Goal: Transaction & Acquisition: Subscribe to service/newsletter

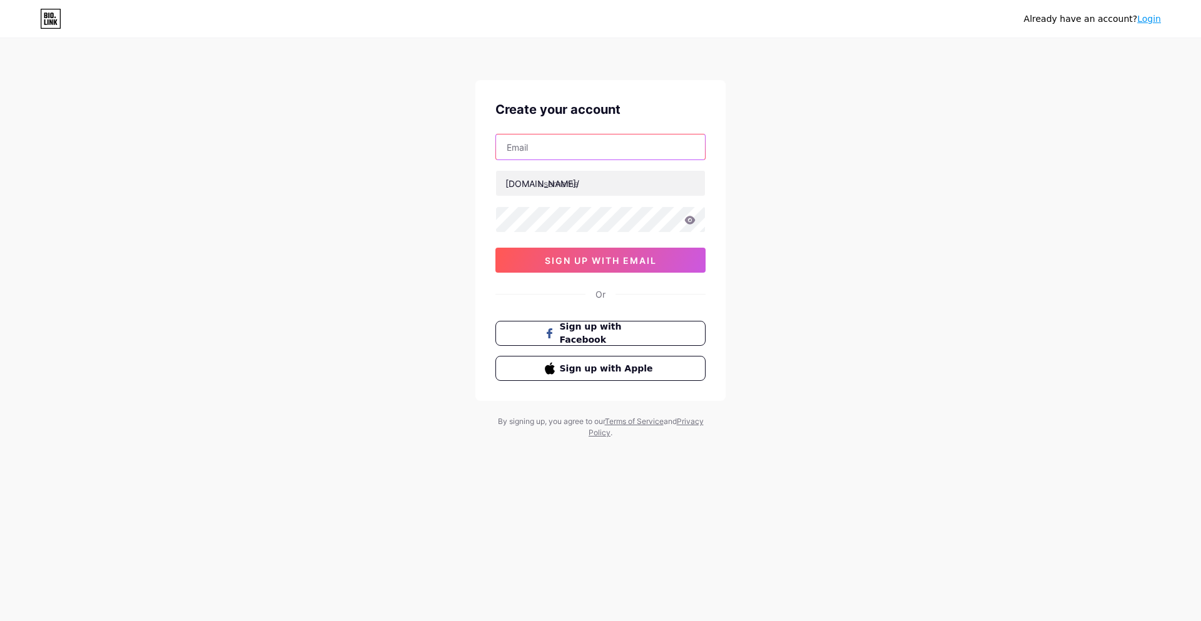
click at [520, 138] on input "text" at bounding box center [600, 146] width 209 height 25
paste input "[EMAIL_ADDRESS][DOMAIN_NAME]"
type input "[EMAIL_ADDRESS][DOMAIN_NAME]"
click at [533, 181] on div "[DOMAIN_NAME]/" at bounding box center [542, 183] width 74 height 13
click at [545, 197] on div "tmcxiaom@spartanteam.net bio.link/ 0cAFcWeA6J6Ho_GlO0Tib-B-VJgHba0mZRLde_U5oFbD…" at bounding box center [600, 203] width 210 height 139
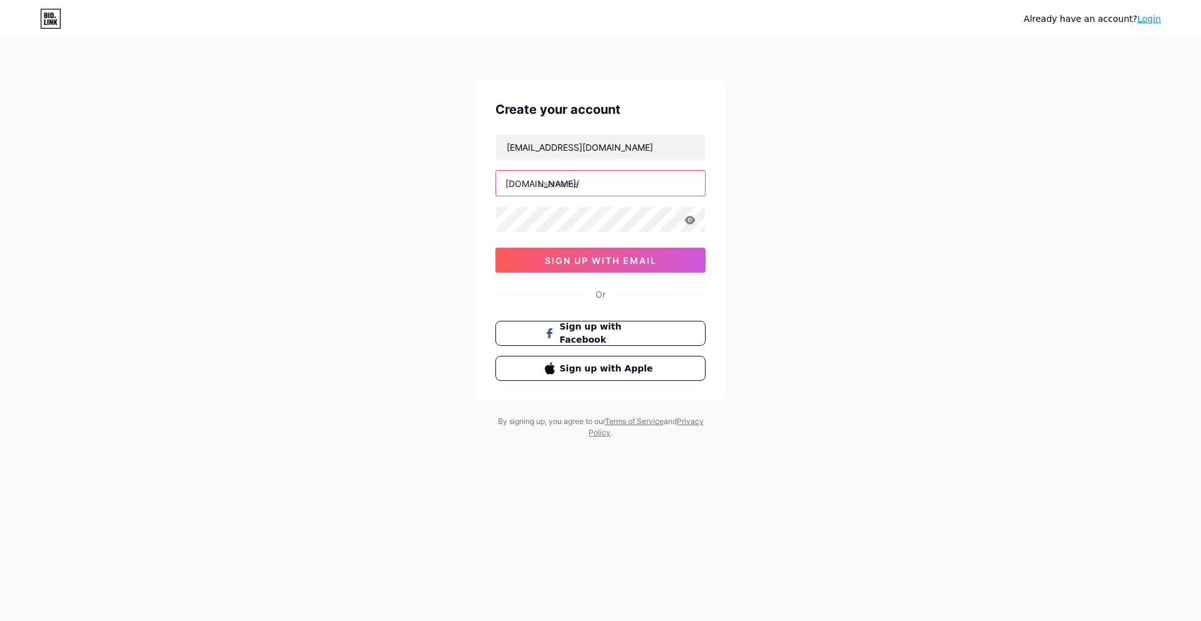
click at [541, 185] on input "text" at bounding box center [600, 183] width 209 height 25
type input "totogel"
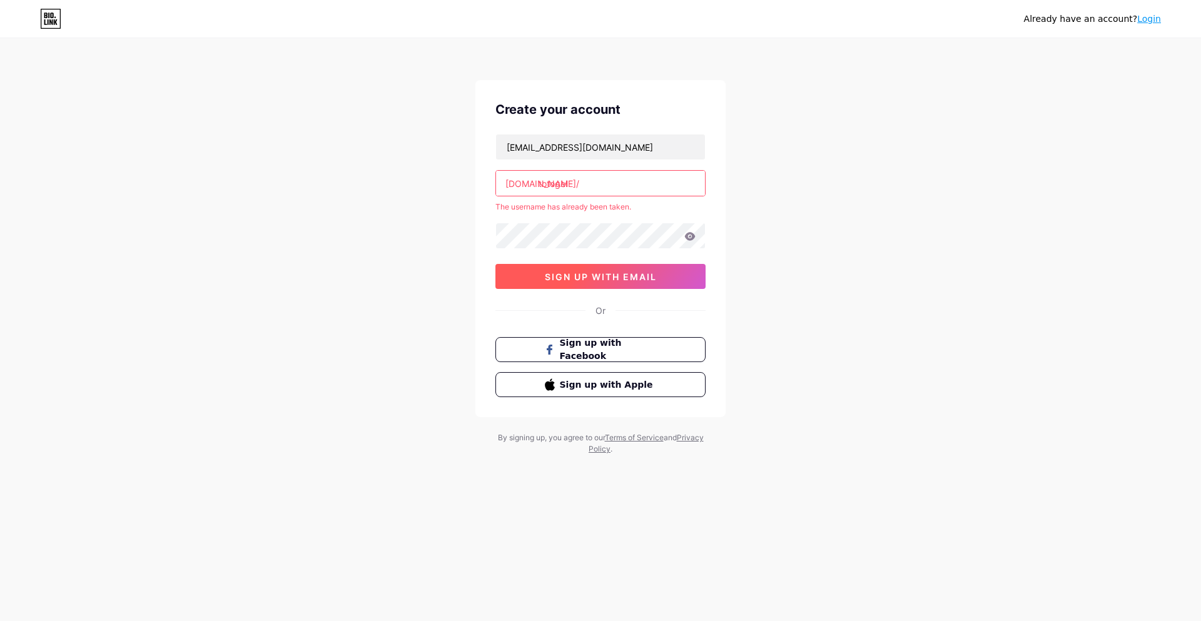
click at [534, 278] on button "sign up with email" at bounding box center [600, 276] width 210 height 25
click at [606, 175] on input "totogel" at bounding box center [600, 183] width 209 height 25
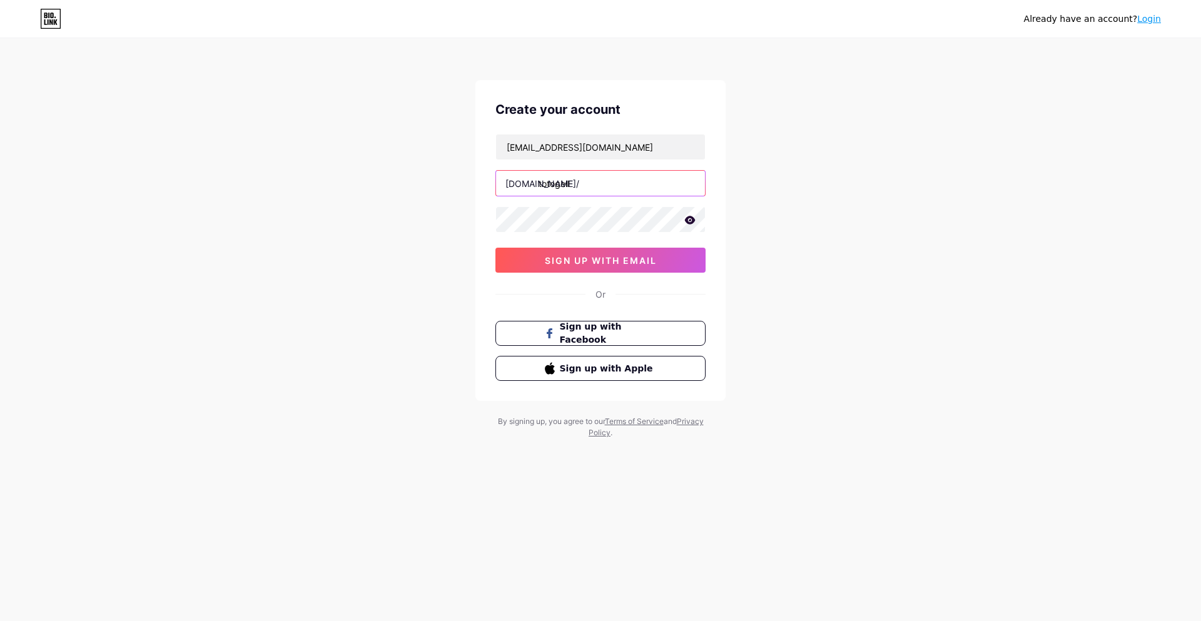
type input "totogell"
click at [377, 200] on div "Already have an account? Login Create your account tmcxiaom@spartanteam.net bio…" at bounding box center [600, 239] width 1201 height 478
click at [547, 253] on button "sign up with email" at bounding box center [600, 260] width 210 height 25
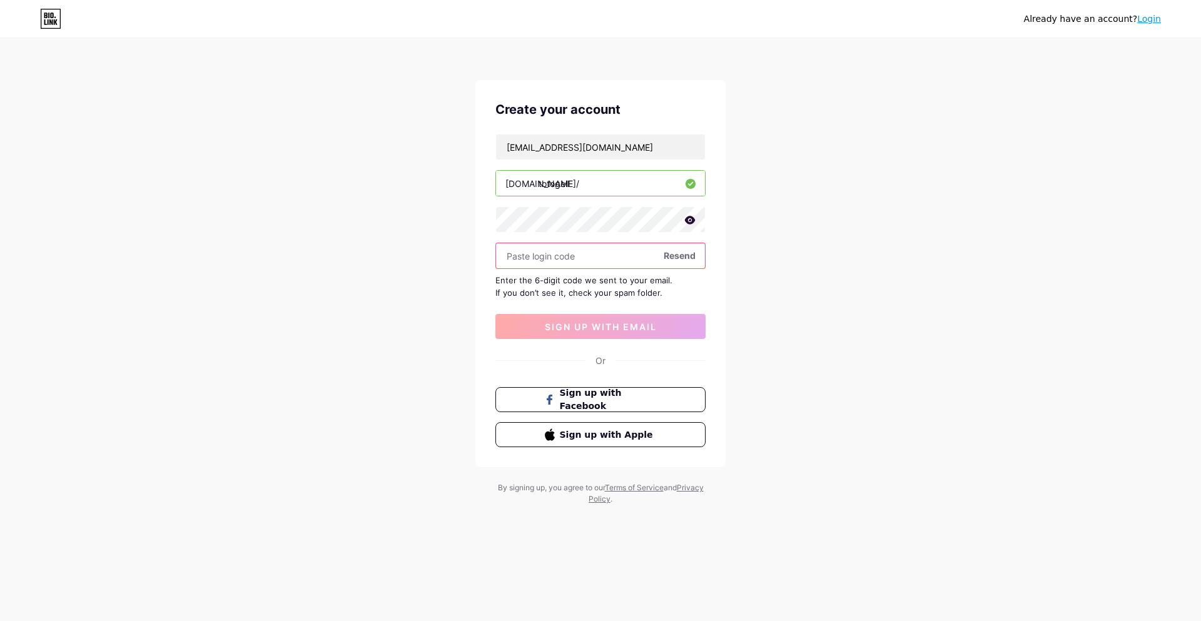
click at [572, 253] on input "text" at bounding box center [600, 255] width 209 height 25
paste input "640677"
type input "640677"
click at [600, 330] on span "sign up with email" at bounding box center [601, 326] width 112 height 11
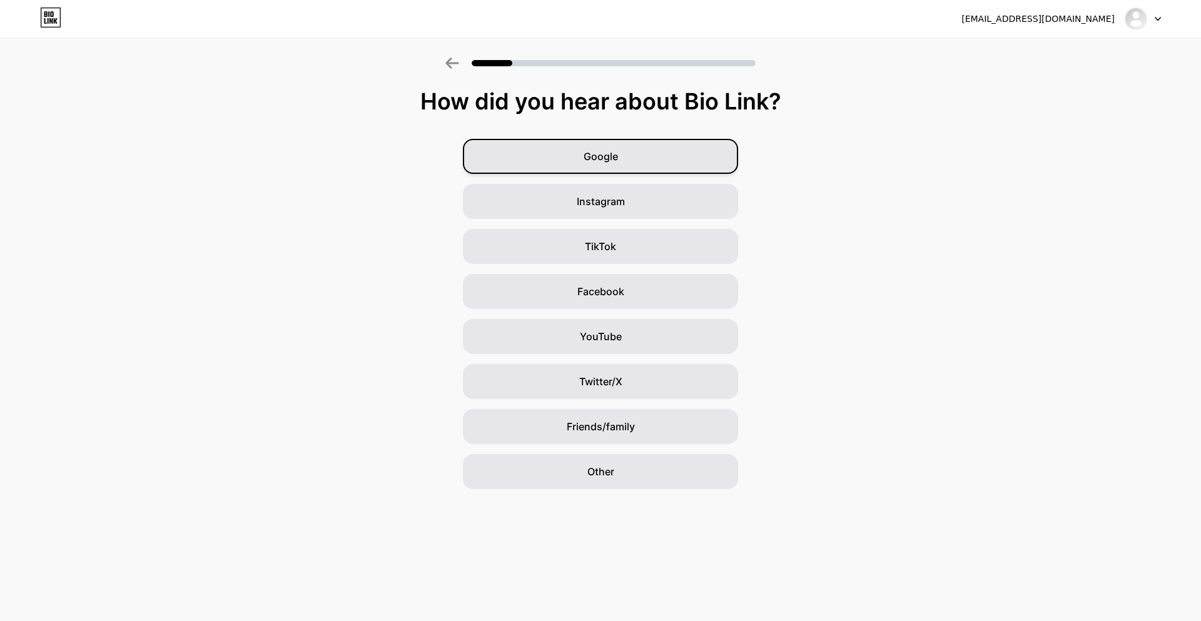
click at [588, 159] on span "Google" at bounding box center [601, 156] width 34 height 15
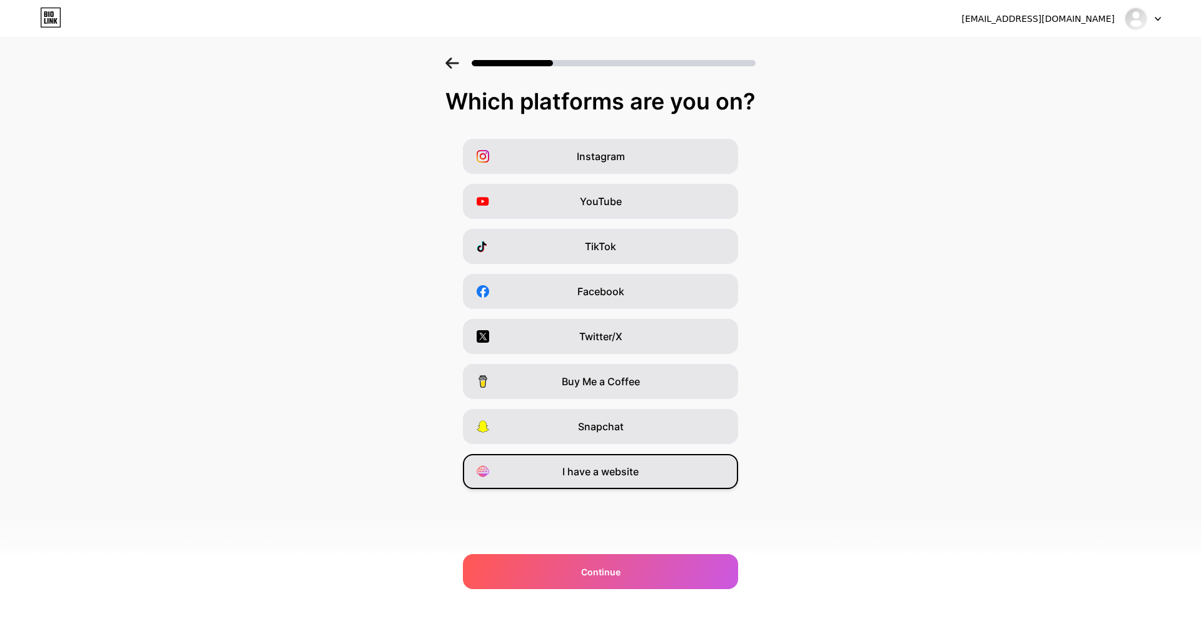
click at [583, 481] on div "I have a website" at bounding box center [600, 471] width 275 height 35
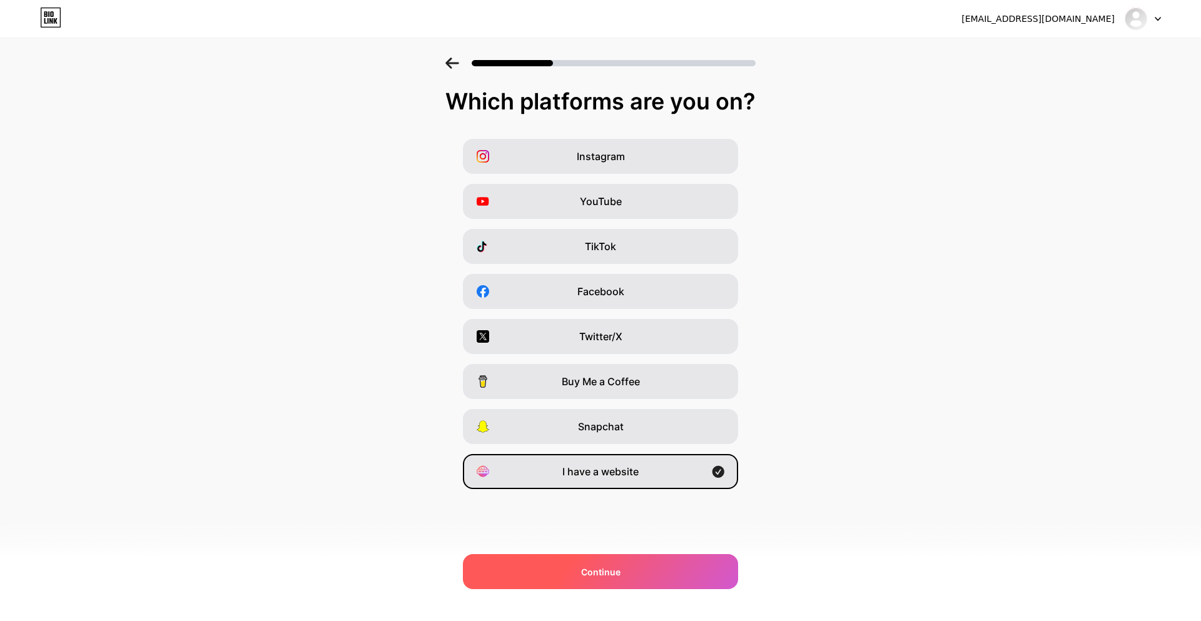
click at [642, 566] on div "Continue" at bounding box center [600, 571] width 275 height 35
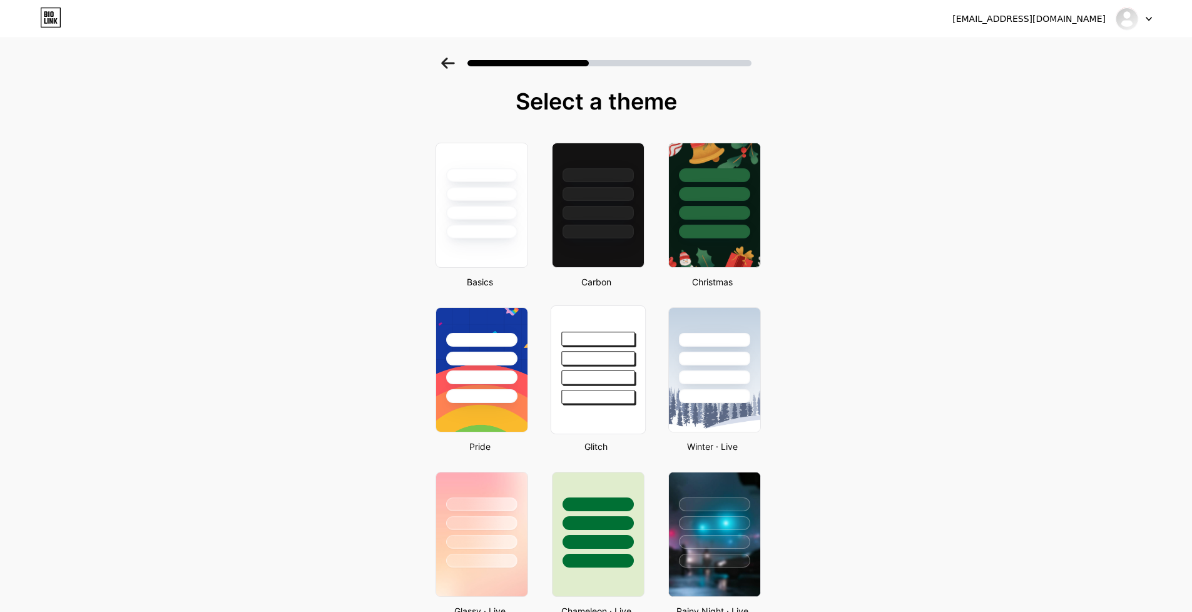
click at [613, 320] on div at bounding box center [597, 355] width 94 height 98
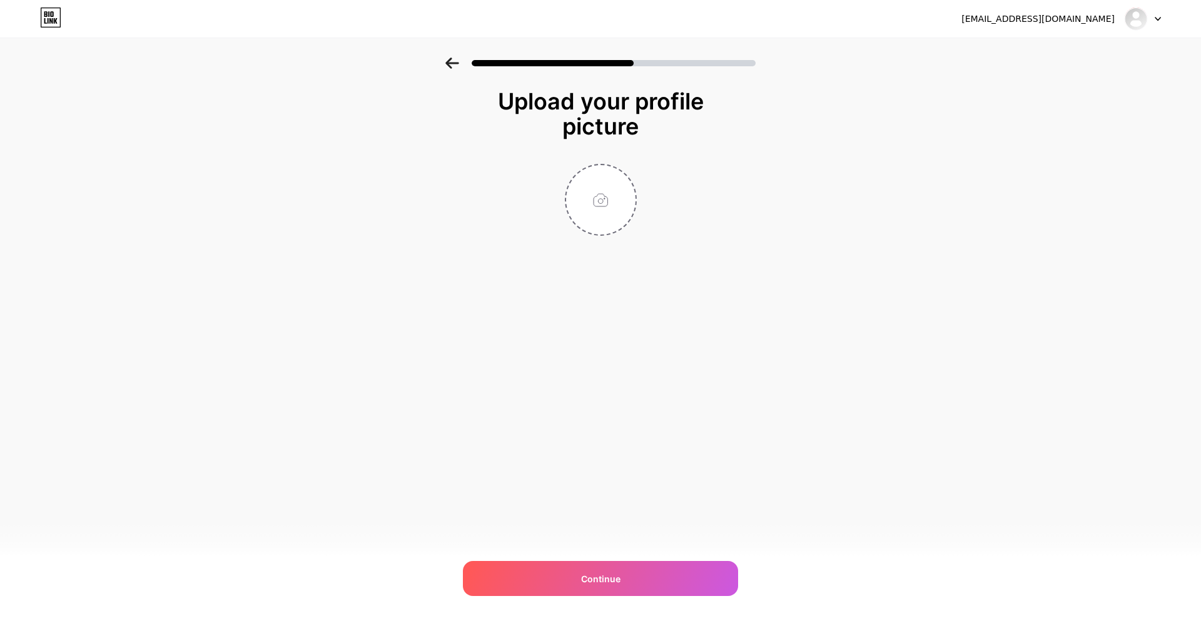
click at [605, 236] on div "Upload your profile picture Continue" at bounding box center [600, 194] width 250 height 210
click at [600, 217] on input "file" at bounding box center [600, 199] width 69 height 69
type input "C:\fakepath\photo_2025-05-10_04-45-05.jpg"
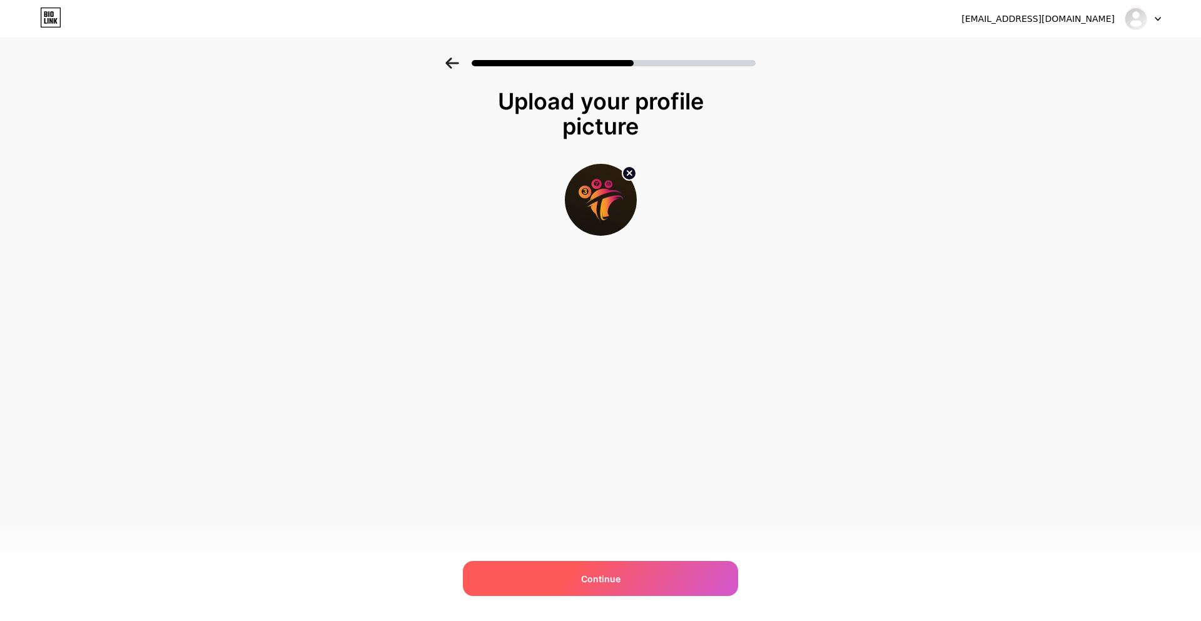
click at [632, 572] on div "Continue" at bounding box center [600, 578] width 275 height 35
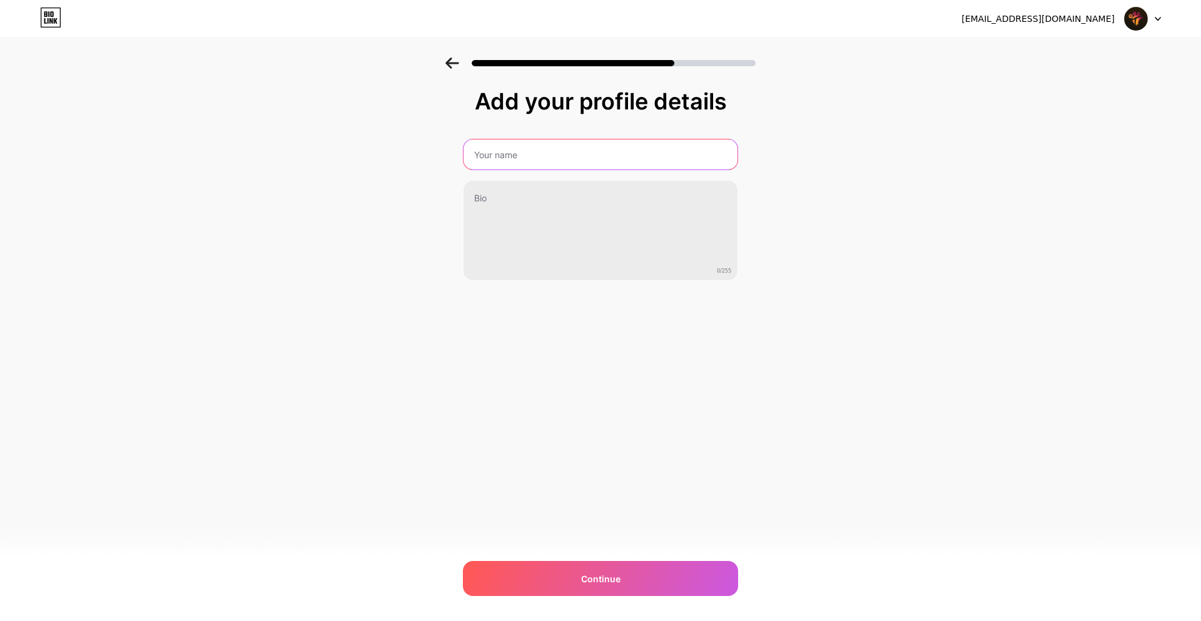
click at [538, 166] on input "text" at bounding box center [600, 154] width 274 height 30
type input "TOTOGEL"
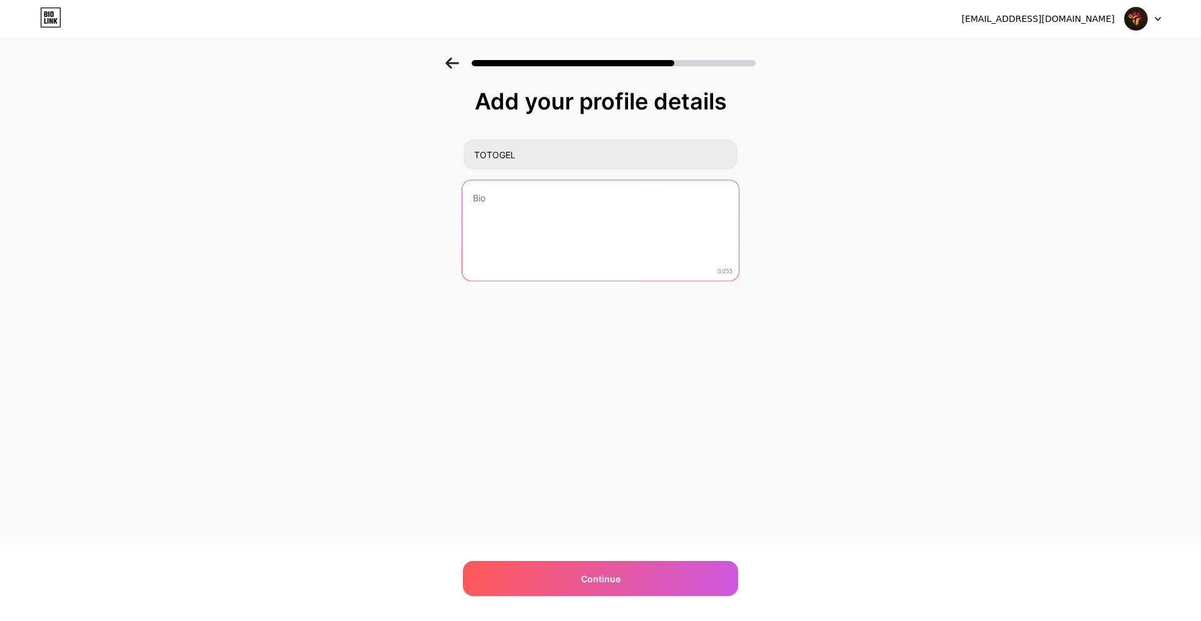
click at [511, 213] on textarea at bounding box center [600, 231] width 276 height 102
click at [475, 203] on textarea "SITUS" at bounding box center [600, 231] width 276 height 102
click at [493, 205] on textarea "SITUS" at bounding box center [600, 231] width 274 height 101
click at [522, 222] on textarea "SITUS" at bounding box center [600, 231] width 274 height 101
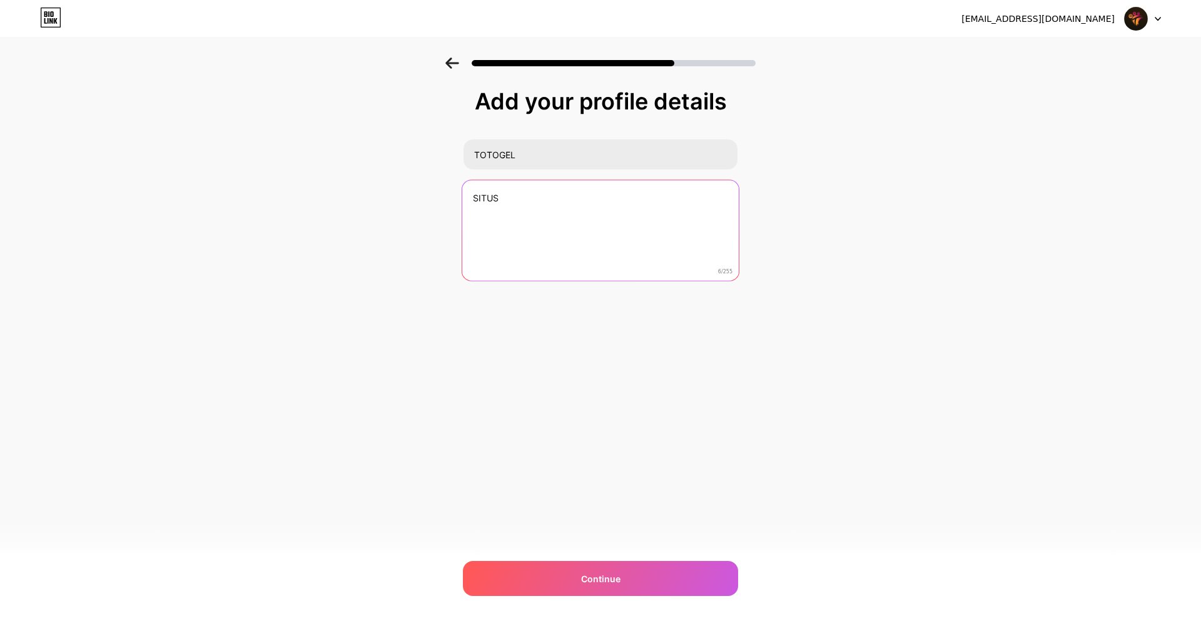
paste textarea "itus Game Online Terbaik, Terpercaya Dan Terlengkap Dengan Proses Tercepat Di I…"
paste textarea
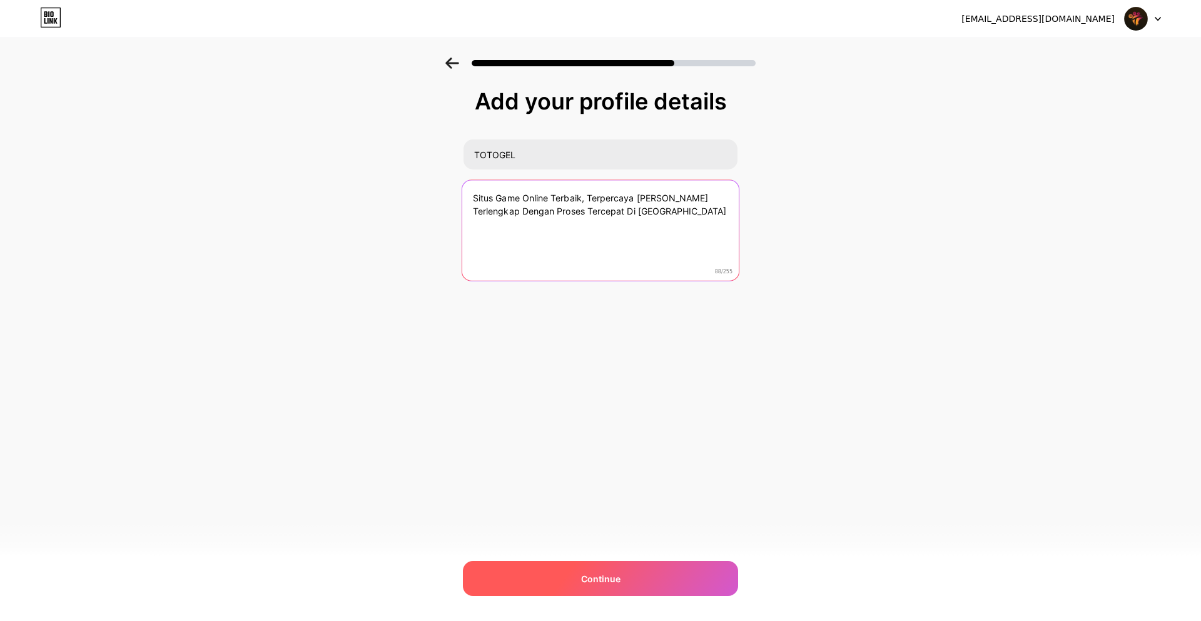
type textarea "Situs Game Online Terbaik, Terpercaya [PERSON_NAME] Terlengkap Dengan Proses Te…"
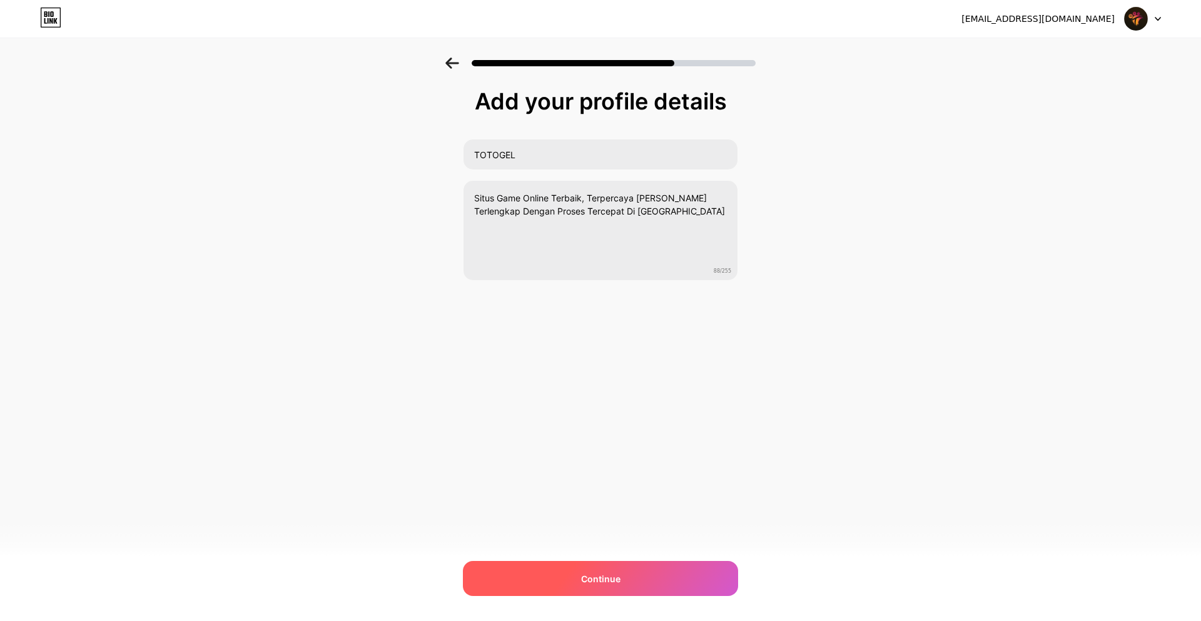
click at [589, 571] on div "Continue" at bounding box center [600, 578] width 275 height 35
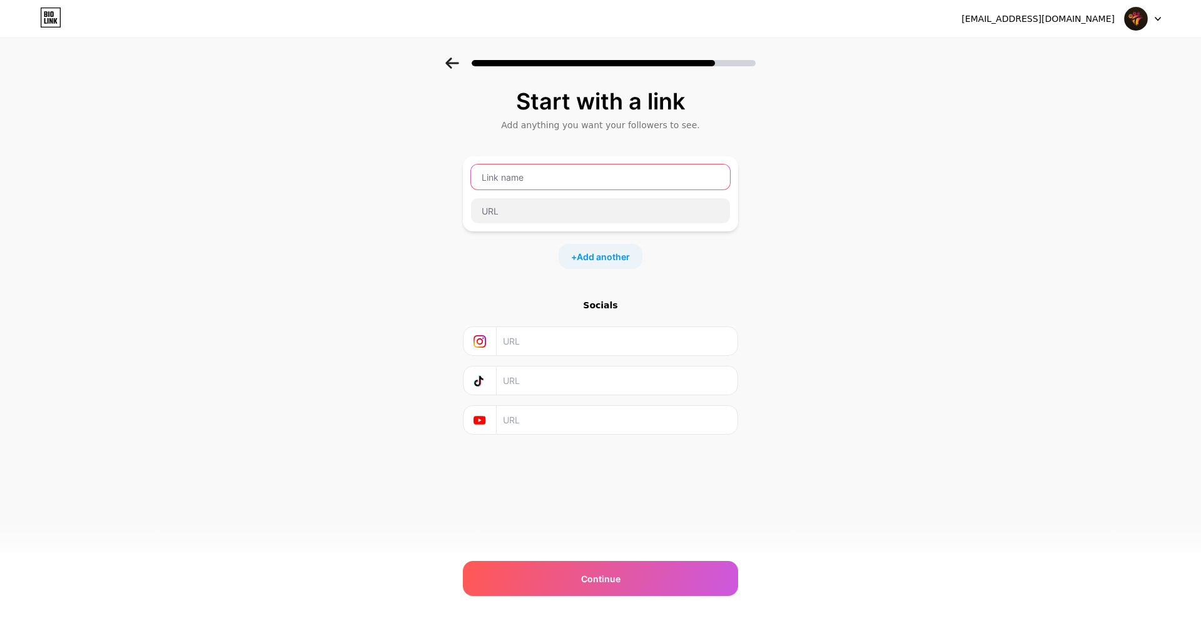
drag, startPoint x: 580, startPoint y: 164, endPoint x: 580, endPoint y: 171, distance: 6.3
click at [580, 165] on input "text" at bounding box center [600, 176] width 259 height 25
click at [591, 255] on span "Add another" at bounding box center [603, 256] width 53 height 13
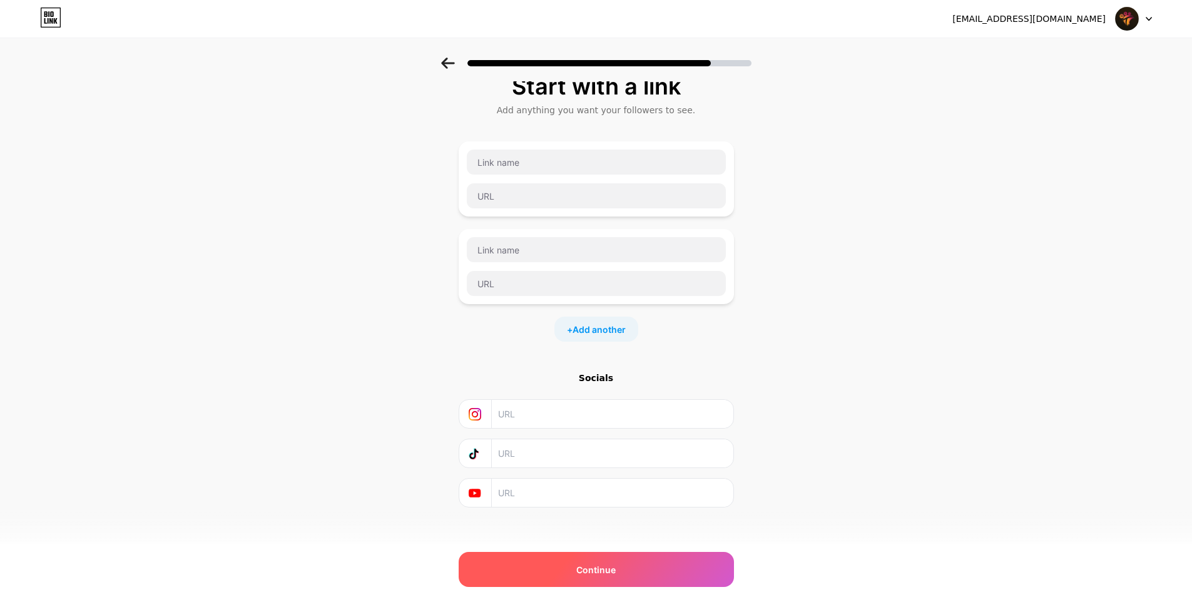
scroll to position [23, 0]
click at [564, 569] on div "Continue" at bounding box center [595, 569] width 275 height 35
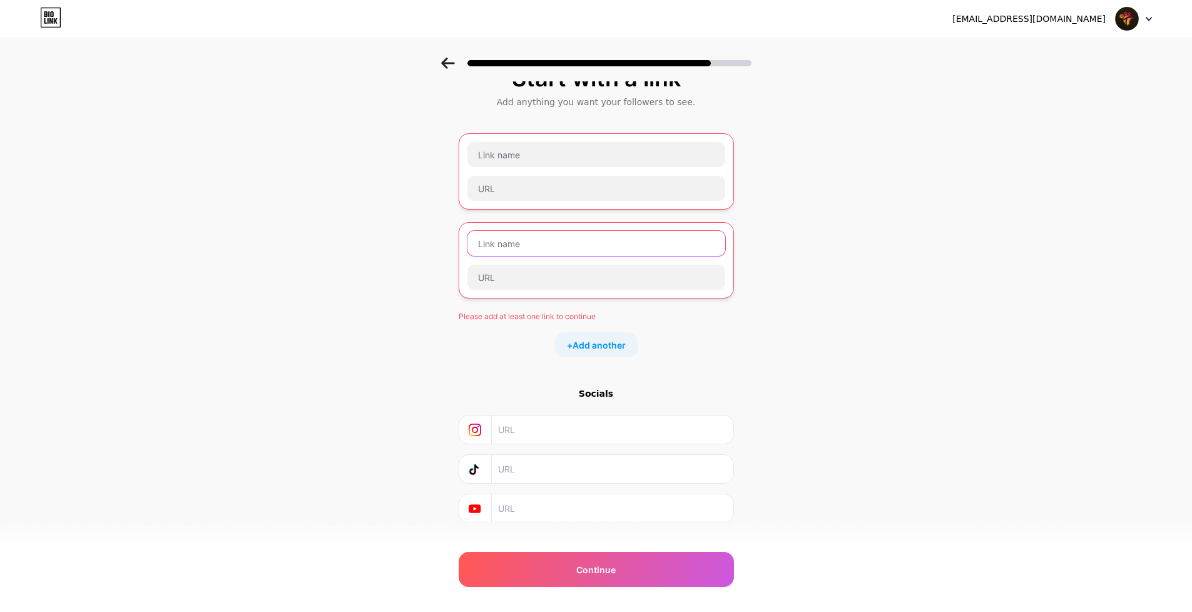
click at [512, 246] on input "text" at bounding box center [596, 243] width 258 height 25
click at [527, 155] on input "text" at bounding box center [596, 154] width 258 height 25
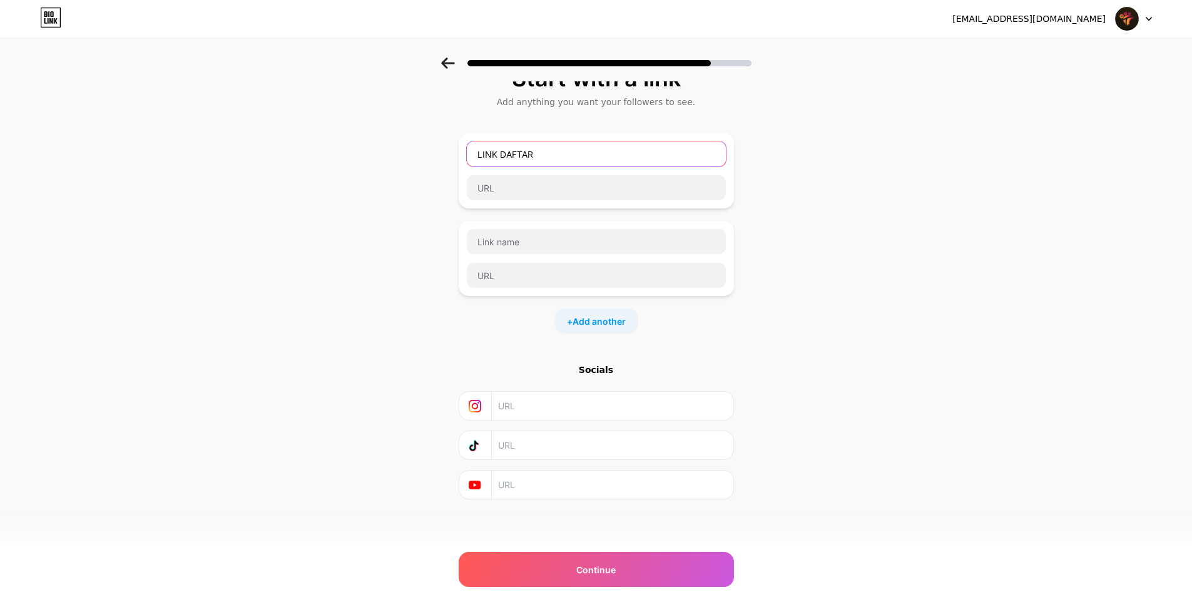
click at [565, 164] on input "LINK DAFTAR" at bounding box center [596, 153] width 259 height 25
type input "LINK LOGIN [PERSON_NAME]"
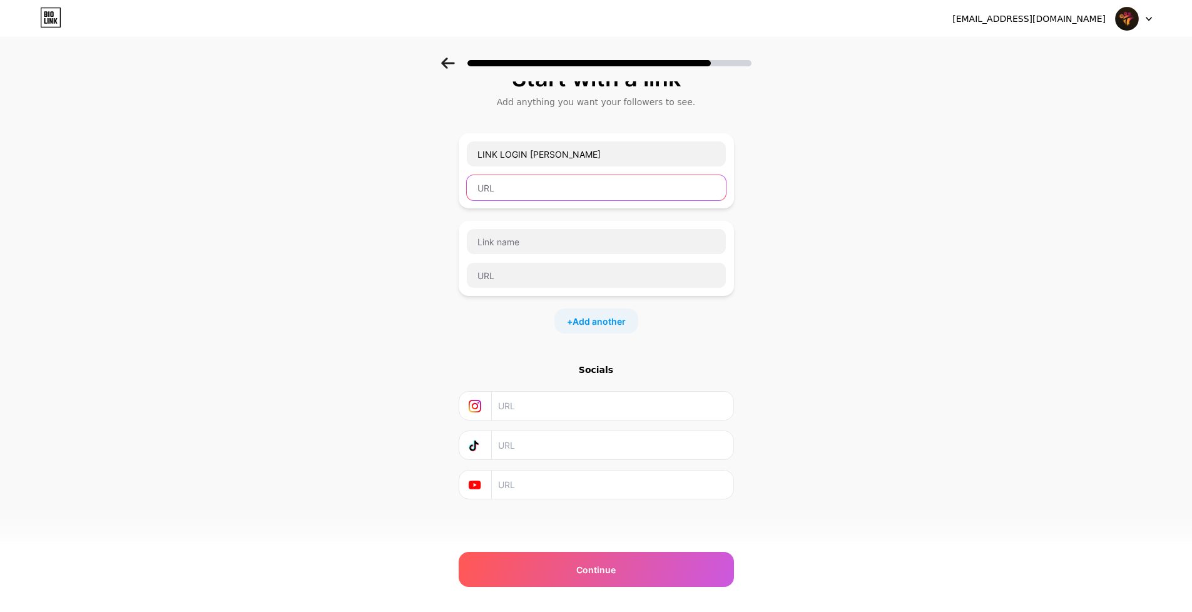
click at [530, 195] on input "text" at bounding box center [596, 187] width 259 height 25
paste input "[URL][PERSON_NAME][DOMAIN_NAME]"
type input "[URL][PERSON_NAME][DOMAIN_NAME]"
click at [510, 349] on div "Start with a link Add anything you want your followers to see. LINK LOGIN TOTOG…" at bounding box center [595, 282] width 275 height 433
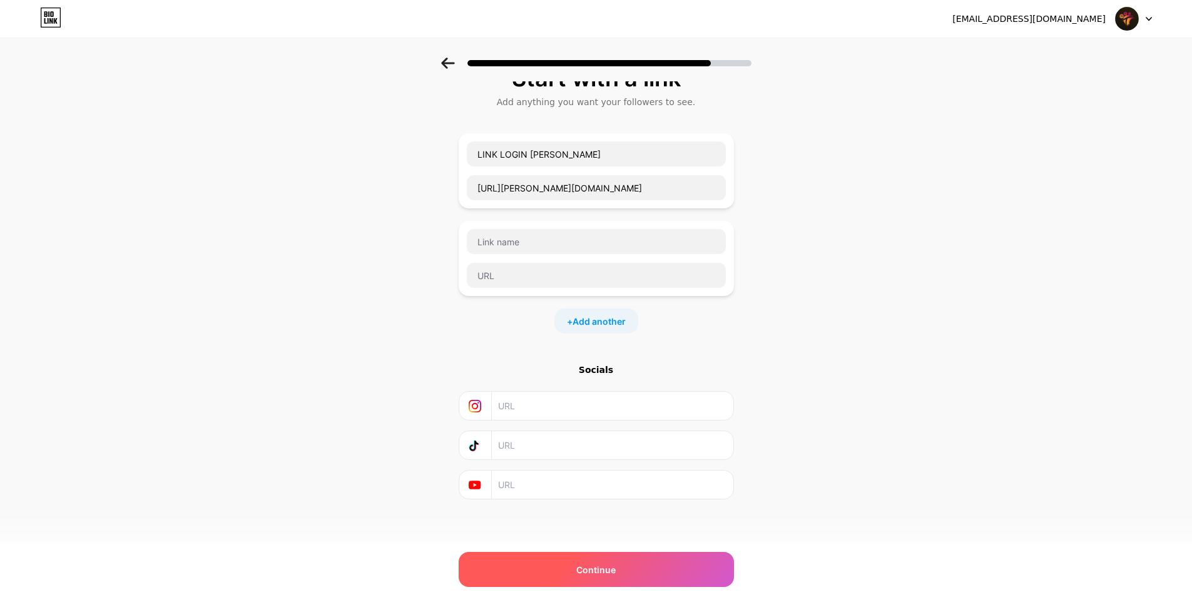
click at [552, 565] on div "Continue" at bounding box center [595, 569] width 275 height 35
click at [604, 568] on span "Continue" at bounding box center [595, 569] width 39 height 13
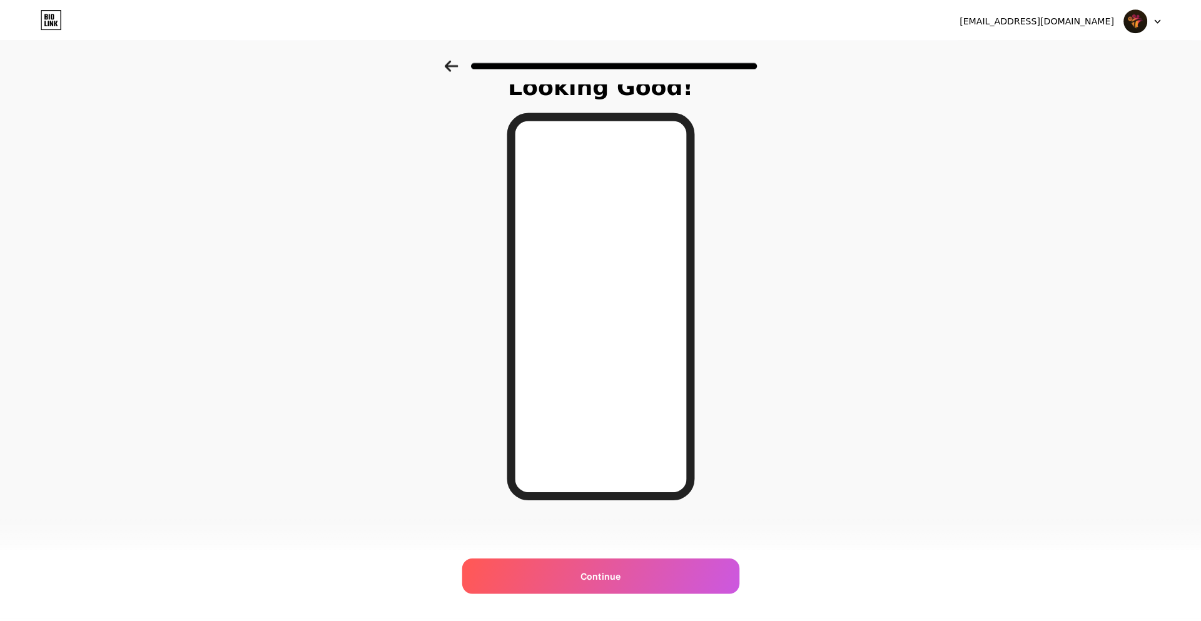
scroll to position [0, 0]
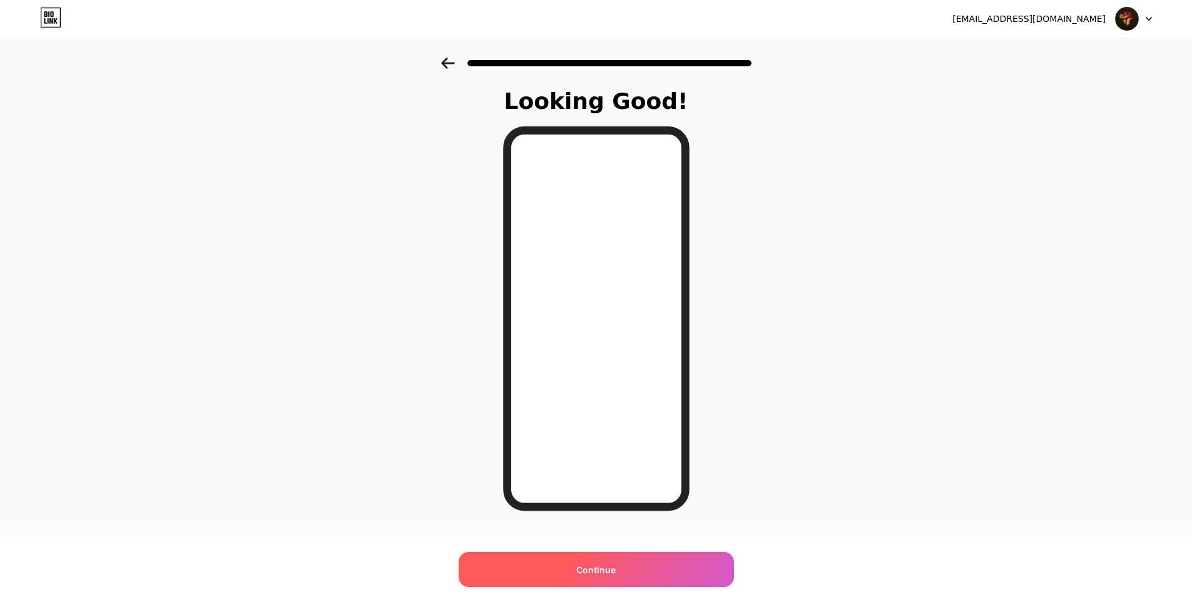
click at [595, 570] on span "Continue" at bounding box center [595, 569] width 39 height 13
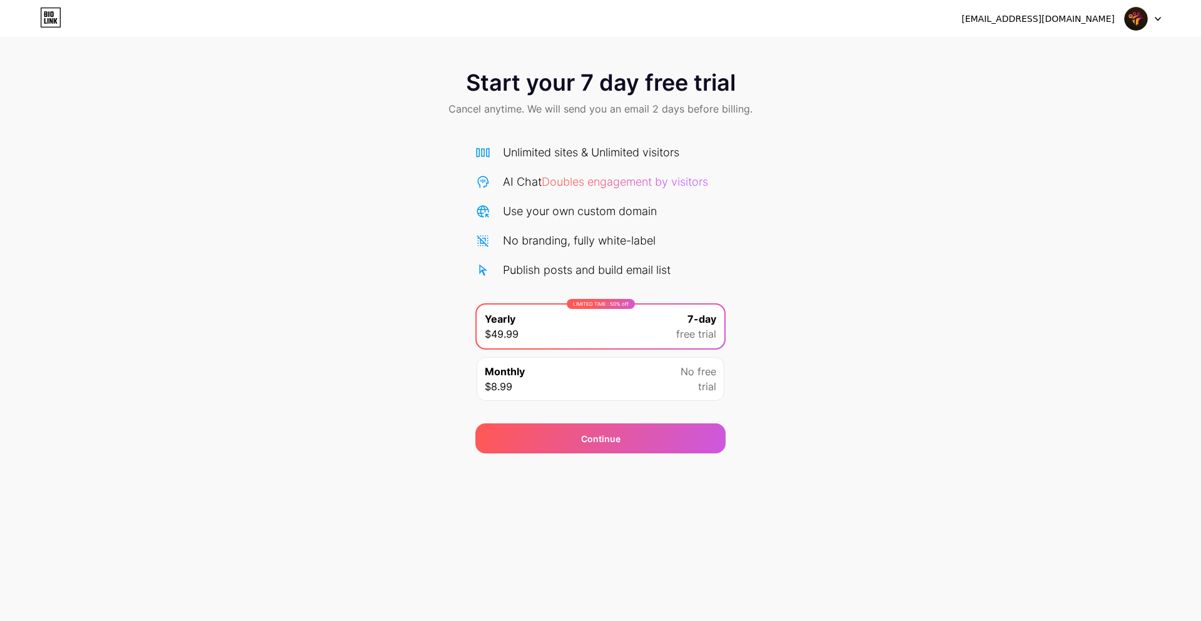
click at [569, 318] on div "LIMITED TIME : 50% off Yearly $49.99 7-day free trial" at bounding box center [601, 327] width 248 height 44
click at [494, 338] on span "$49.99" at bounding box center [502, 333] width 34 height 15
click at [499, 336] on span "$49.99" at bounding box center [502, 333] width 34 height 15
click at [600, 440] on div "Continue" at bounding box center [600, 438] width 39 height 13
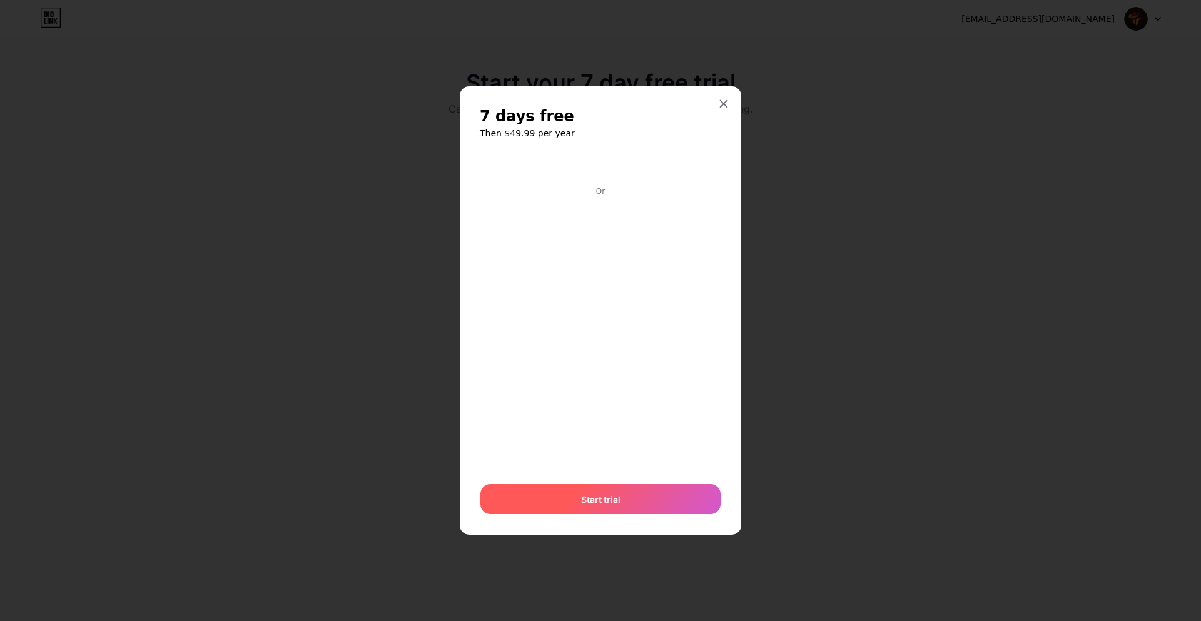
click at [607, 493] on span "Start trial" at bounding box center [600, 499] width 39 height 13
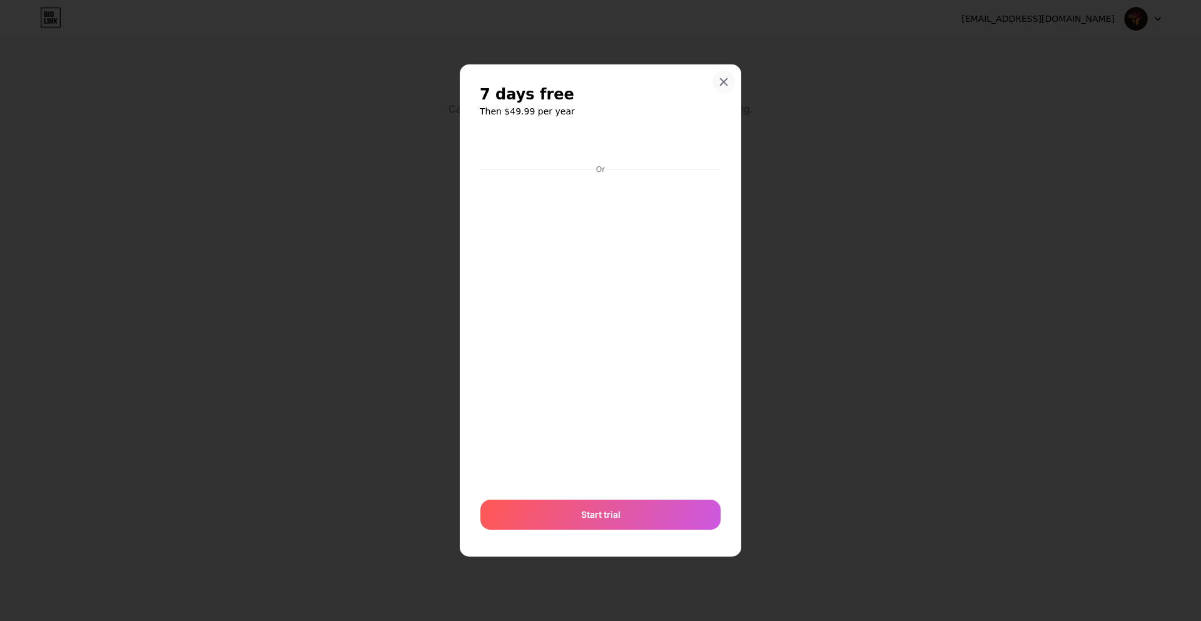
click at [724, 73] on div at bounding box center [723, 82] width 23 height 23
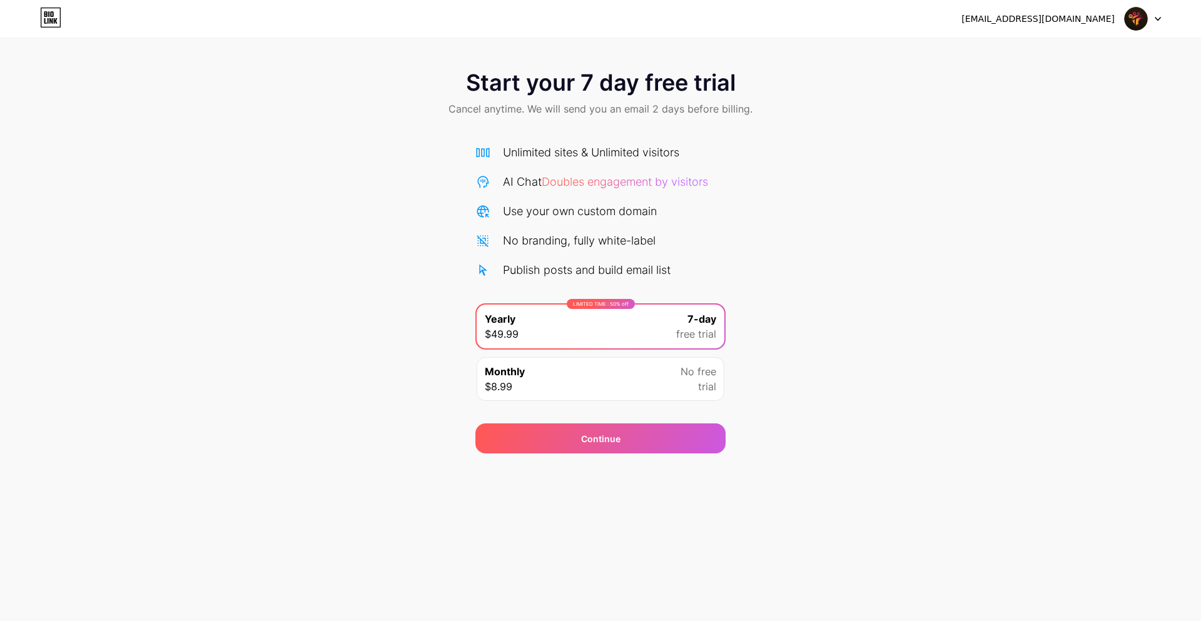
click at [48, 24] on icon at bounding box center [50, 18] width 21 height 20
click at [1140, 31] on div "tmcxiaom@spartanteam.net Logout" at bounding box center [600, 19] width 1201 height 38
click at [1136, 24] on img at bounding box center [1136, 19] width 24 height 24
click at [769, 117] on div "Start your 7 day free trial Cancel anytime. We will send you an email 2 days be…" at bounding box center [600, 95] width 1201 height 74
click at [620, 185] on span "Doubles engagement by visitors" at bounding box center [625, 181] width 166 height 13
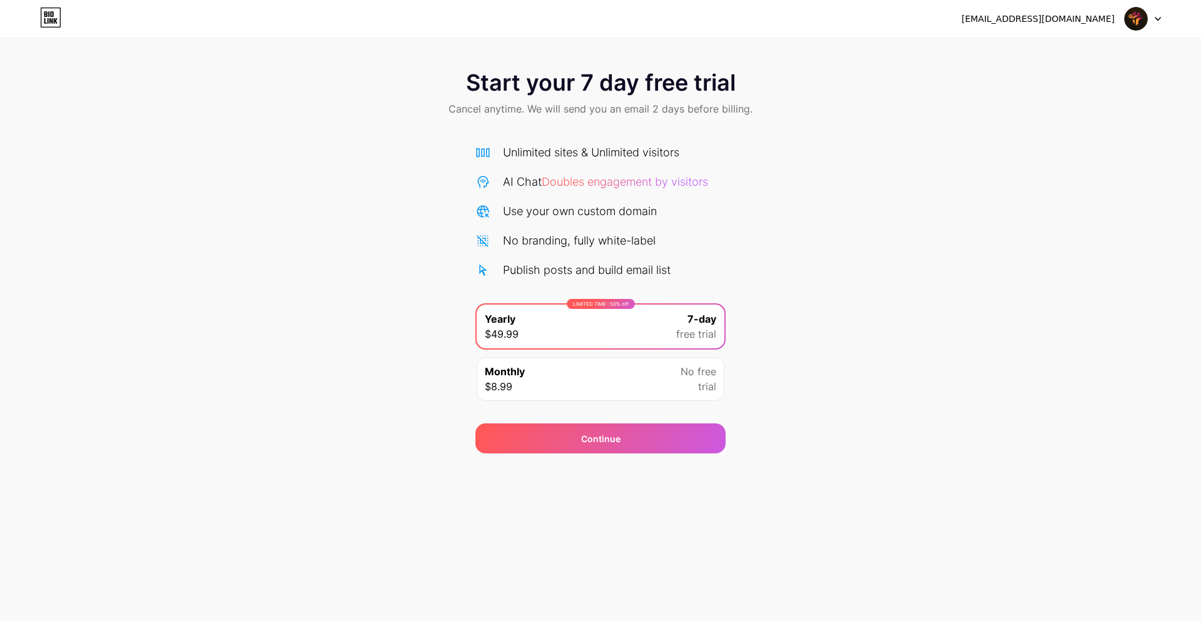
click at [53, 26] on icon at bounding box center [50, 18] width 21 height 20
drag, startPoint x: 646, startPoint y: 392, endPoint x: 642, endPoint y: 401, distance: 10.1
click at [647, 392] on div "Monthly $8.99 No free trial" at bounding box center [601, 379] width 248 height 44
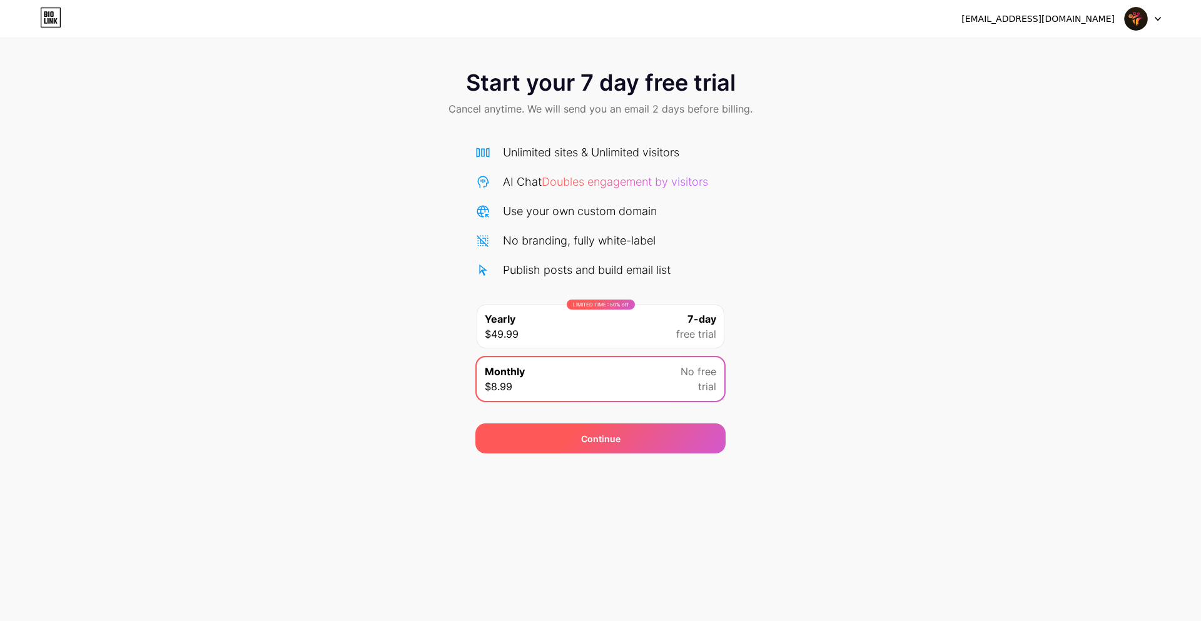
click at [634, 434] on div "Continue" at bounding box center [600, 438] width 250 height 30
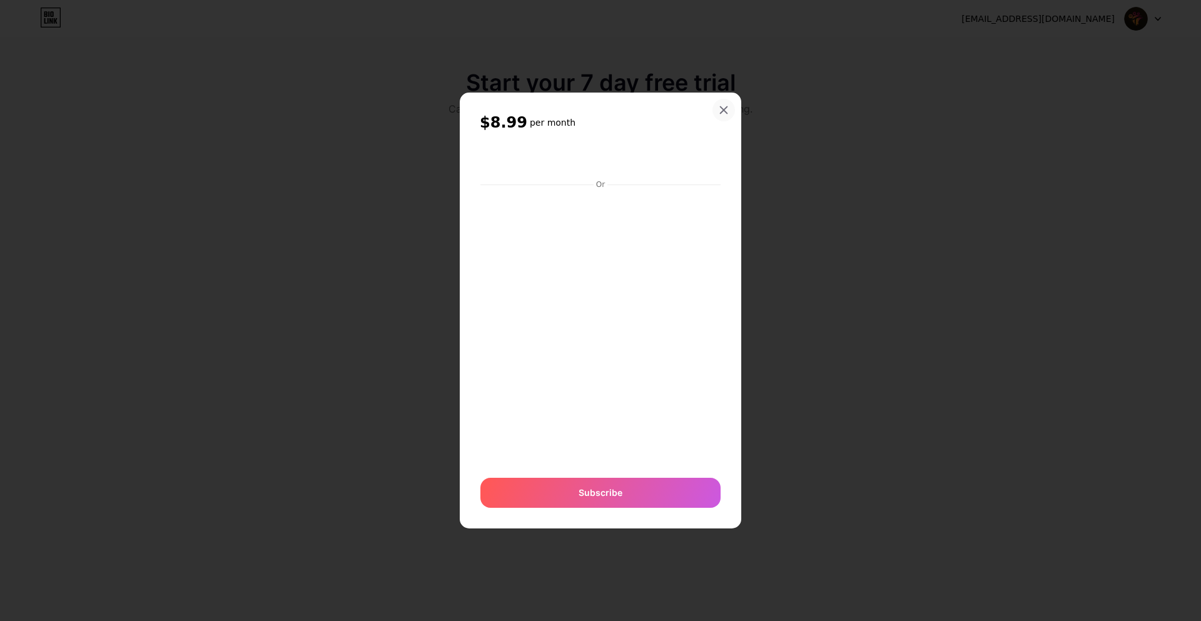
click at [722, 104] on div at bounding box center [723, 110] width 23 height 23
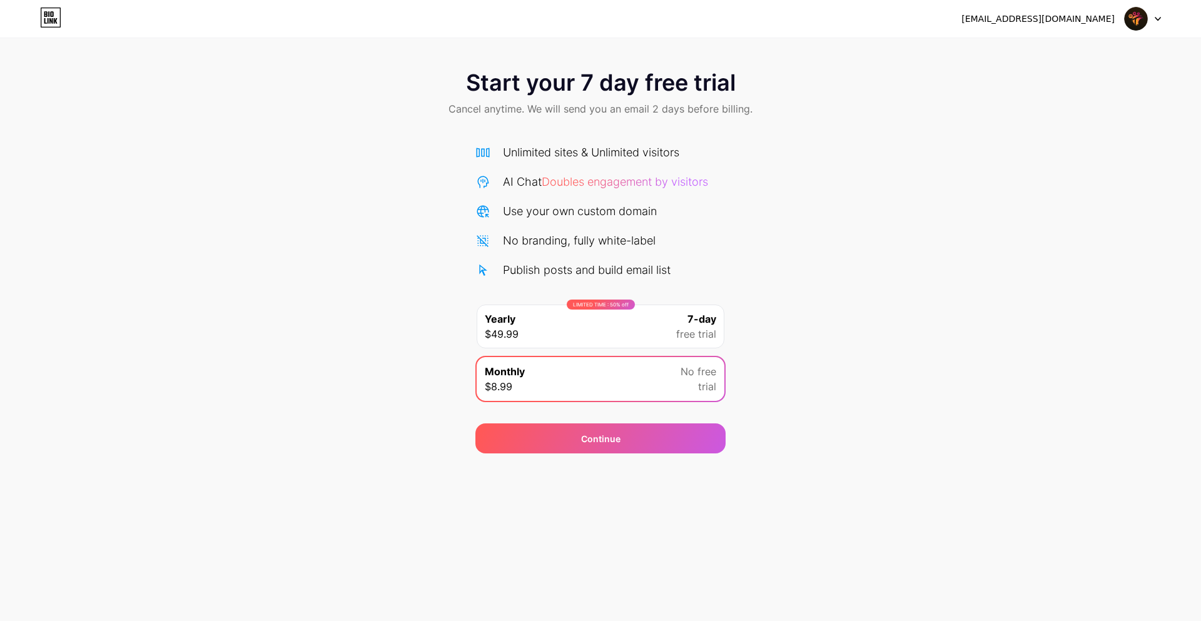
click at [632, 303] on div "LIMITED TIME : 50% off" at bounding box center [601, 305] width 68 height 10
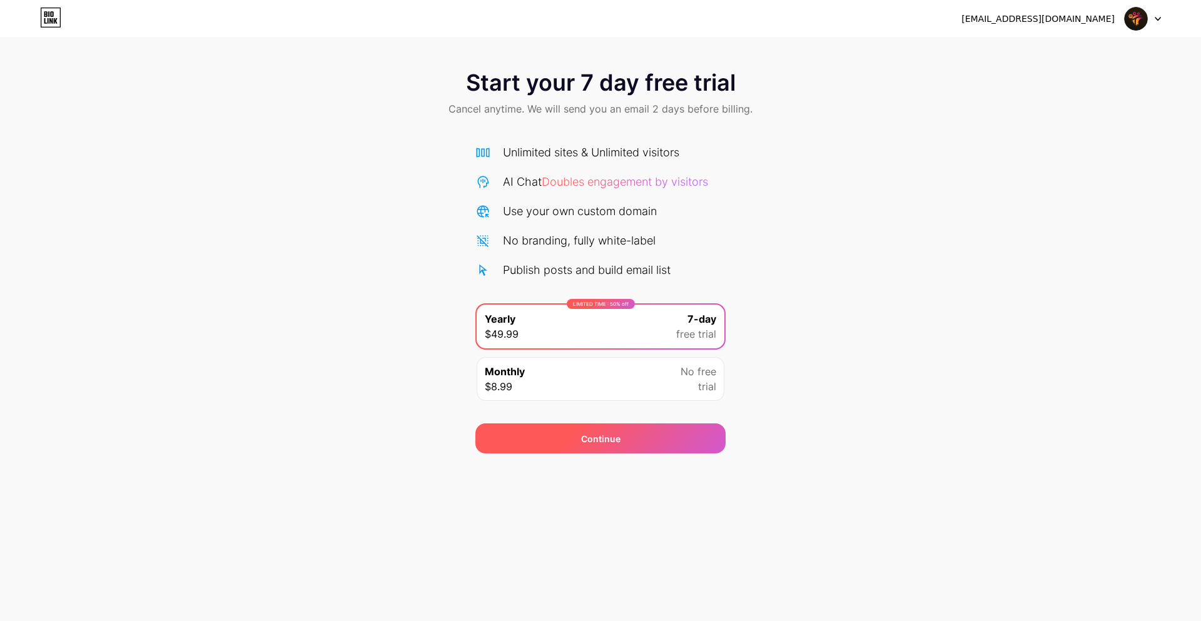
click at [592, 444] on div "Continue" at bounding box center [600, 438] width 39 height 13
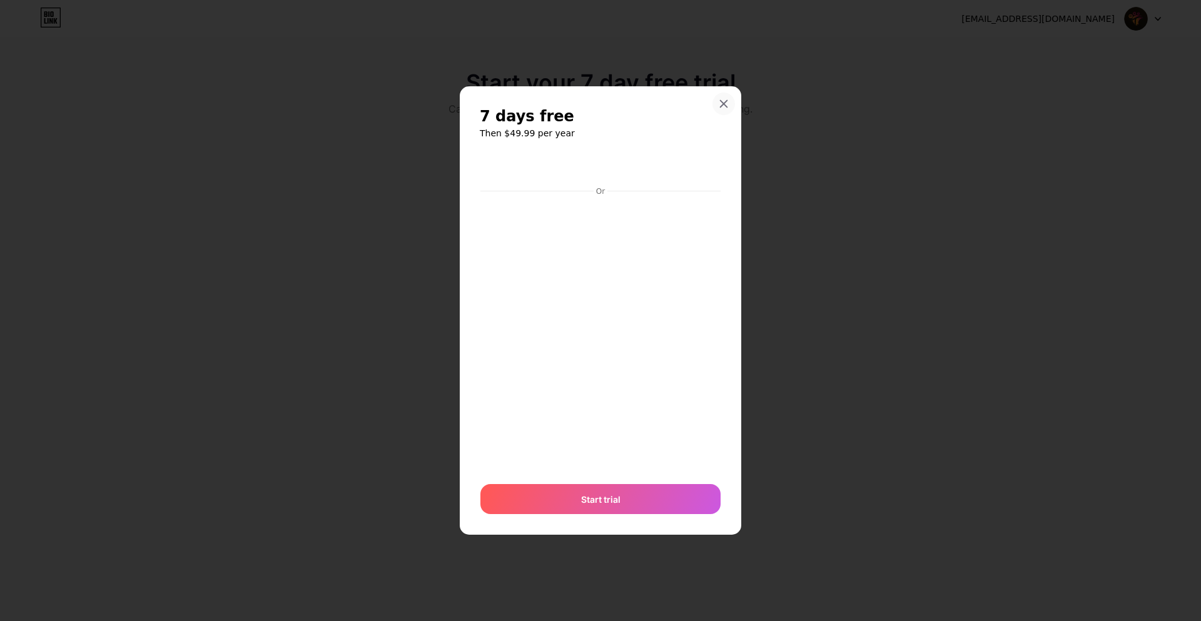
click at [729, 108] on div at bounding box center [723, 104] width 23 height 23
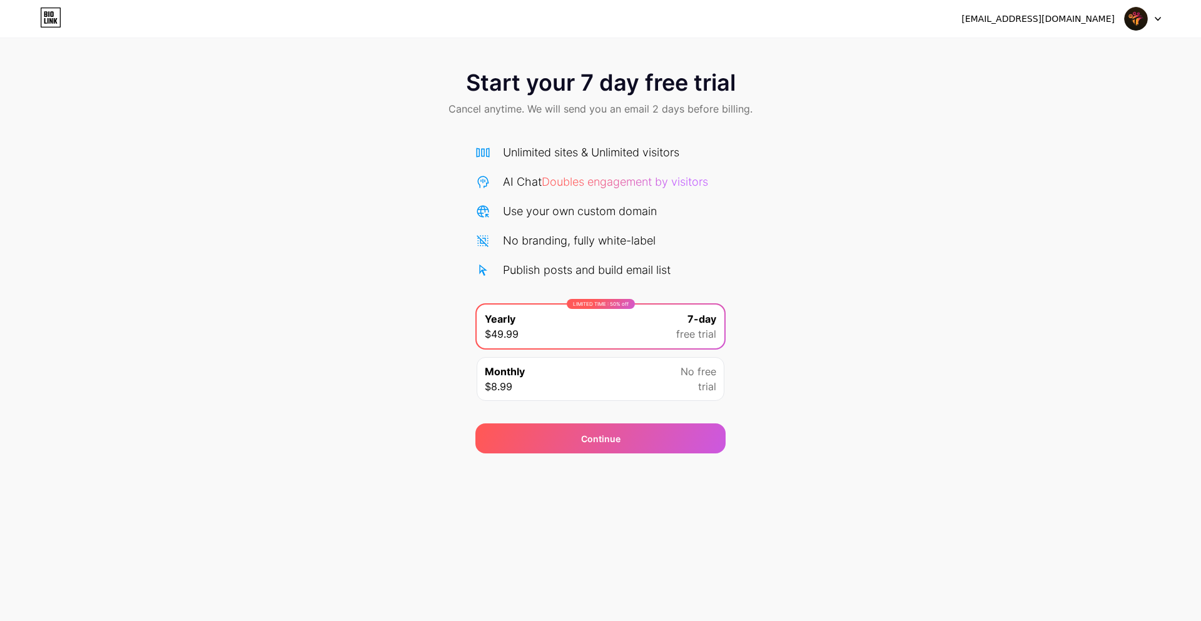
click at [1136, 22] on img at bounding box center [1136, 19] width 24 height 24
click at [599, 183] on span "Doubles engagement by visitors" at bounding box center [625, 181] width 166 height 13
click at [574, 149] on div "Unlimited sites & Unlimited visitors" at bounding box center [591, 152] width 176 height 17
click at [567, 109] on span "Cancel anytime. We will send you an email 2 days before billing." at bounding box center [600, 108] width 304 height 15
click at [560, 111] on span "Cancel anytime. We will send you an email 2 days before billing." at bounding box center [600, 108] width 304 height 15
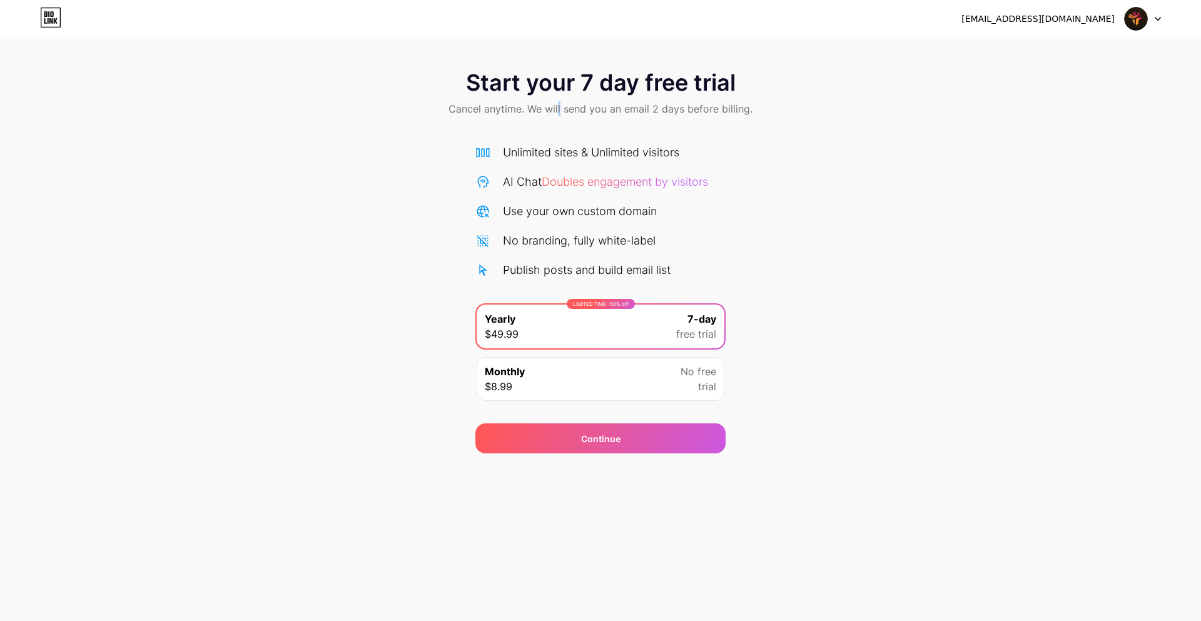
click at [560, 111] on span "Cancel anytime. We will send you an email 2 days before billing." at bounding box center [600, 108] width 304 height 15
click at [519, 118] on div "Start your 7 day free trial Cancel anytime. We will send you an email 2 days be…" at bounding box center [600, 95] width 1201 height 74
click at [1141, 24] on img at bounding box center [1136, 19] width 24 height 24
click at [1067, 66] on li "Logout" at bounding box center [1082, 51] width 155 height 34
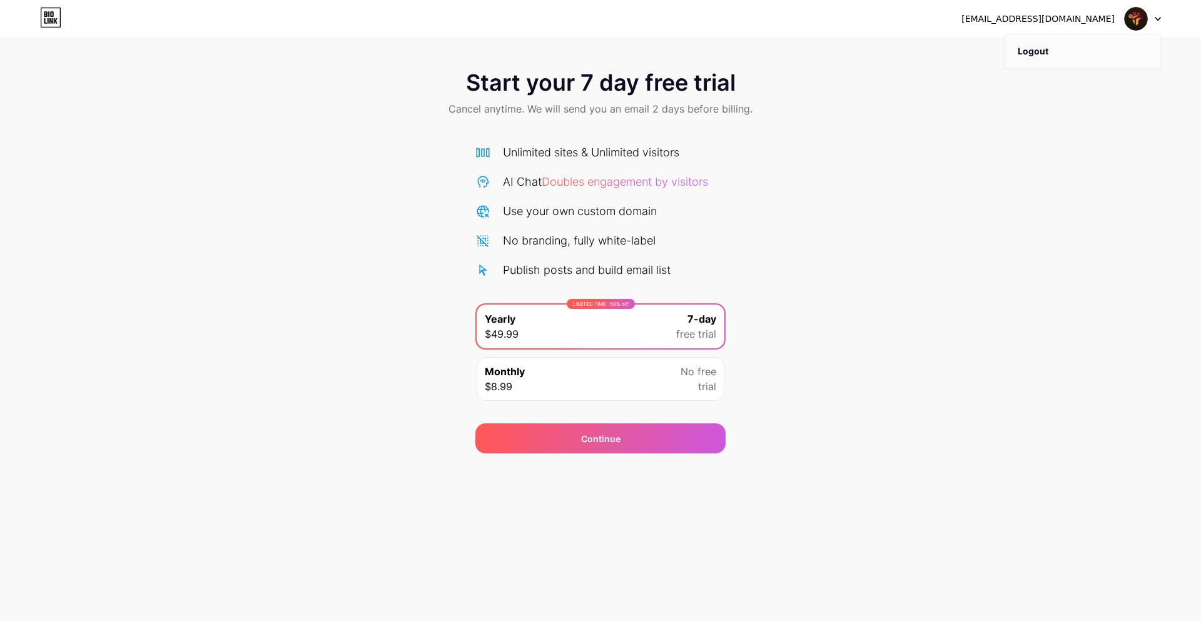
click at [1037, 56] on li "Logout" at bounding box center [1082, 51] width 155 height 34
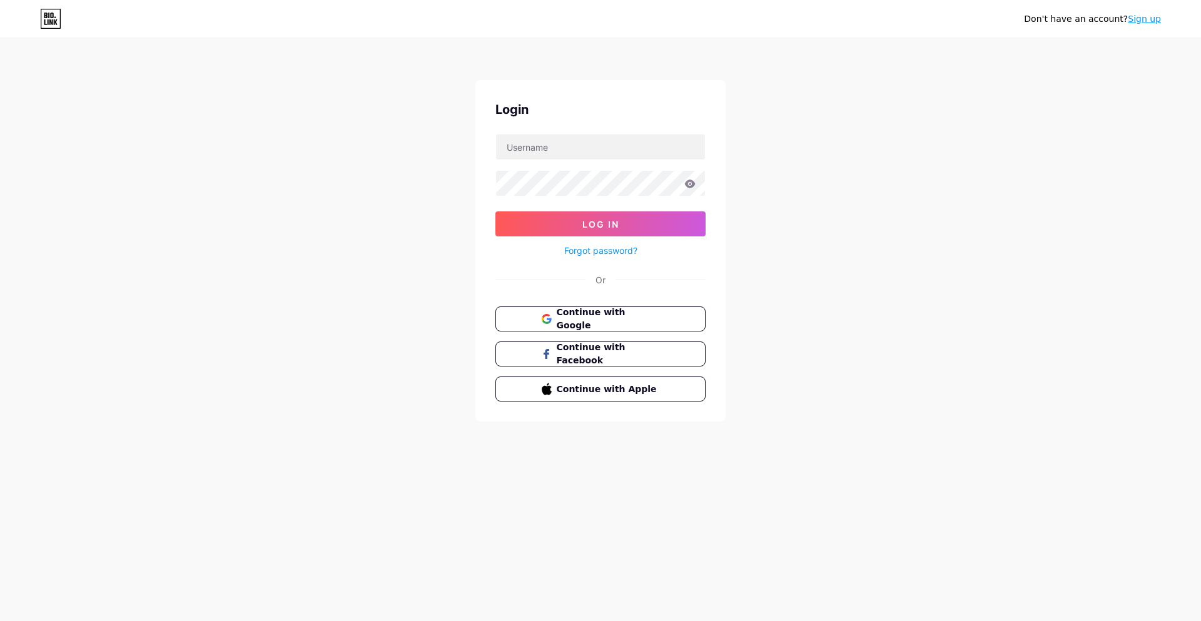
click at [1136, 23] on link "Sign up" at bounding box center [1144, 19] width 33 height 10
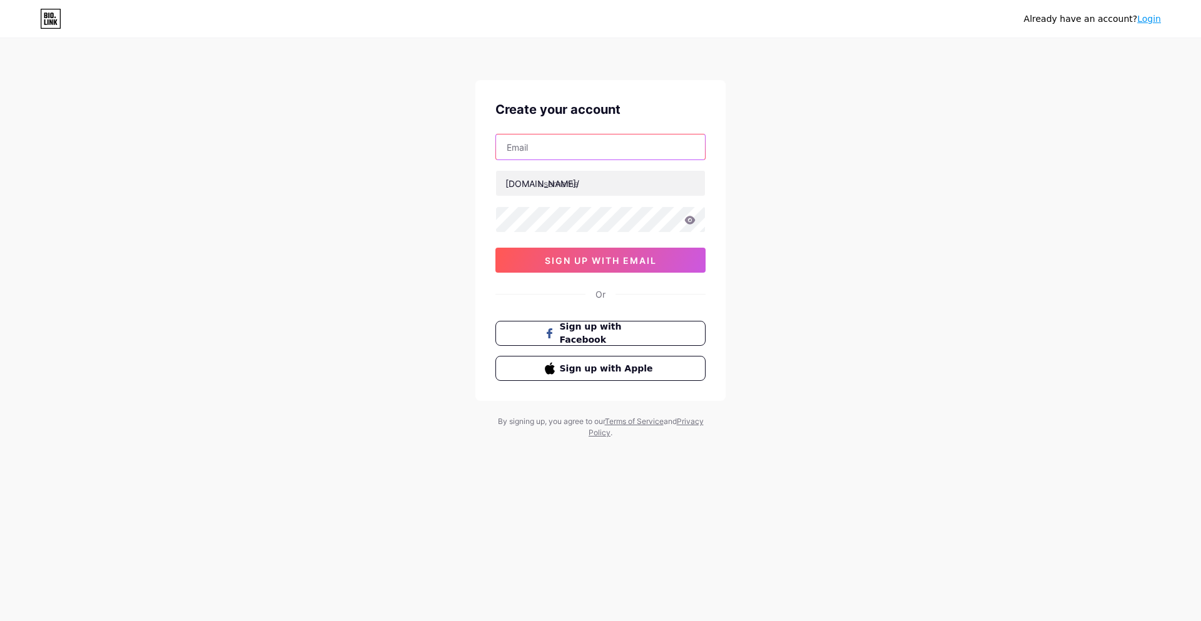
click at [590, 151] on input "text" at bounding box center [600, 146] width 209 height 25
paste input "[EMAIL_ADDRESS][DOMAIN_NAME]"
type input "[EMAIL_ADDRESS][DOMAIN_NAME]"
drag, startPoint x: 555, startPoint y: 188, endPoint x: 567, endPoint y: 189, distance: 11.9
click at [556, 188] on input "text" at bounding box center [600, 183] width 209 height 25
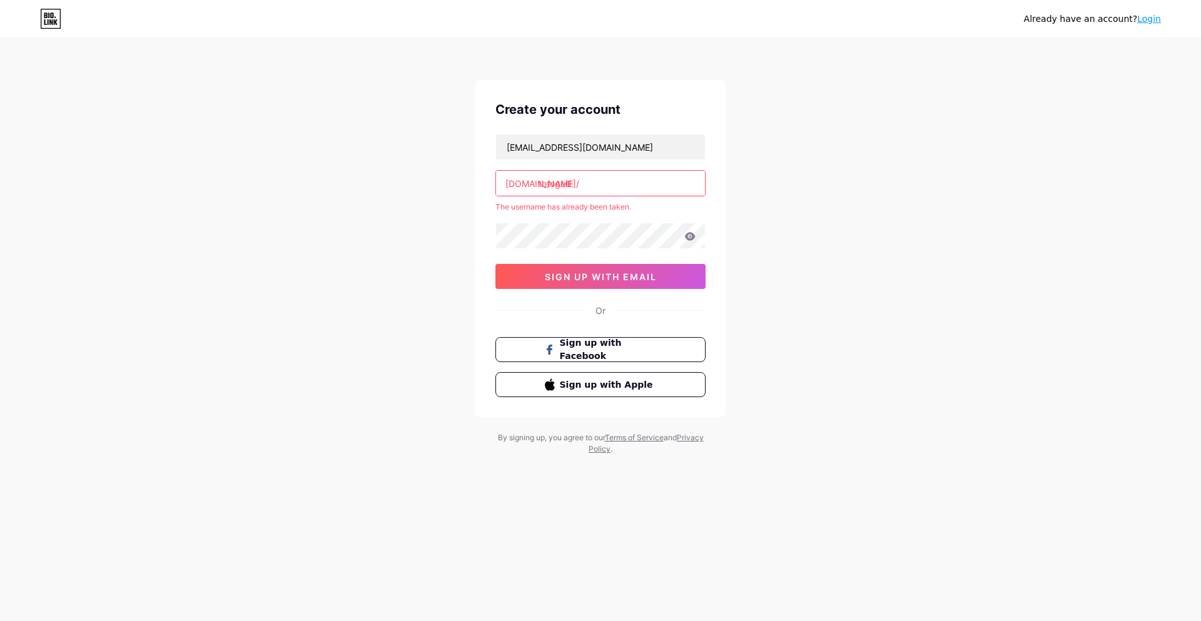
click at [528, 221] on div "[EMAIL_ADDRESS][DOMAIN_NAME] [DOMAIN_NAME]/ totogelll The username has already …" at bounding box center [600, 211] width 210 height 155
click at [573, 185] on input "totogelll" at bounding box center [600, 183] width 209 height 25
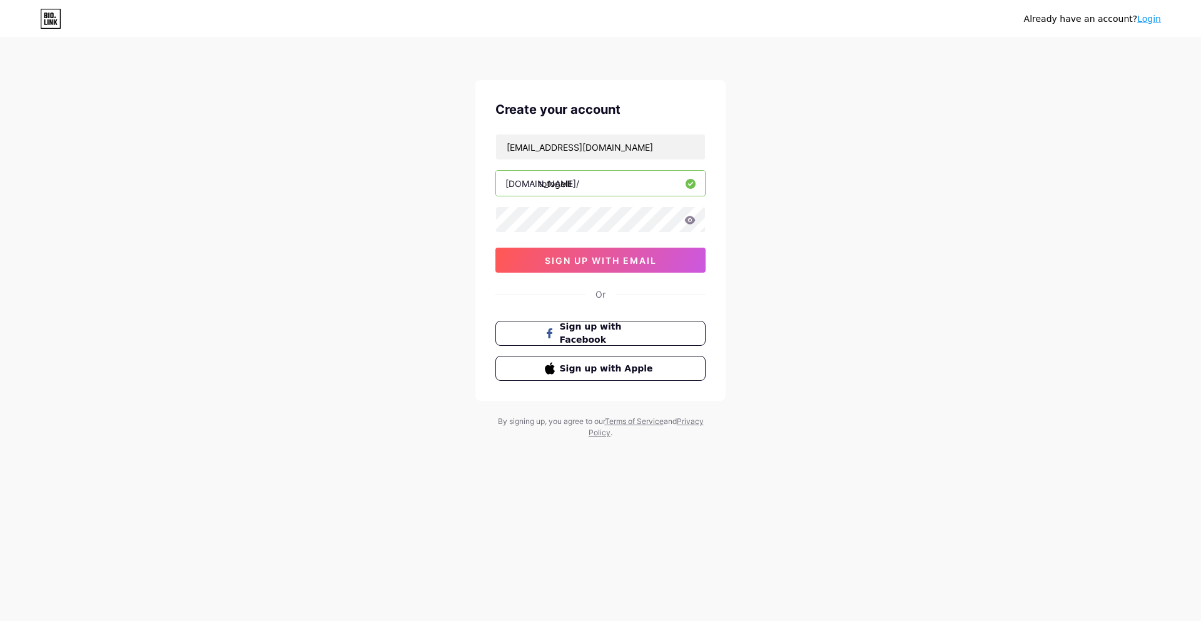
click at [593, 189] on input "totogelll" at bounding box center [600, 183] width 209 height 25
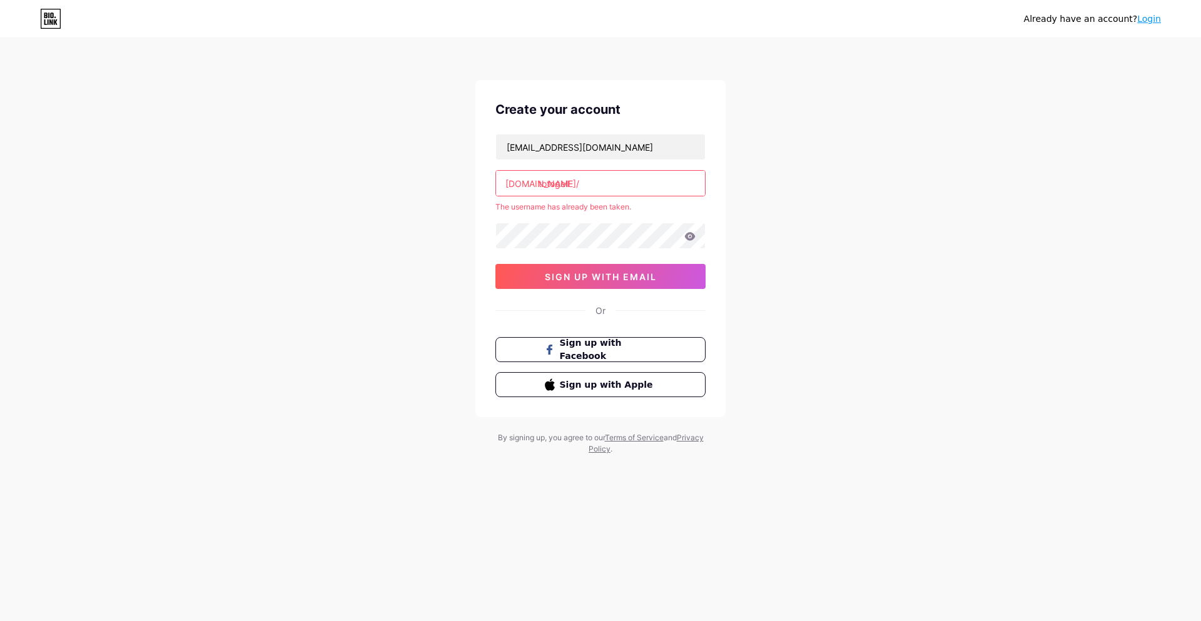
click at [613, 185] on input "totogell" at bounding box center [600, 183] width 209 height 25
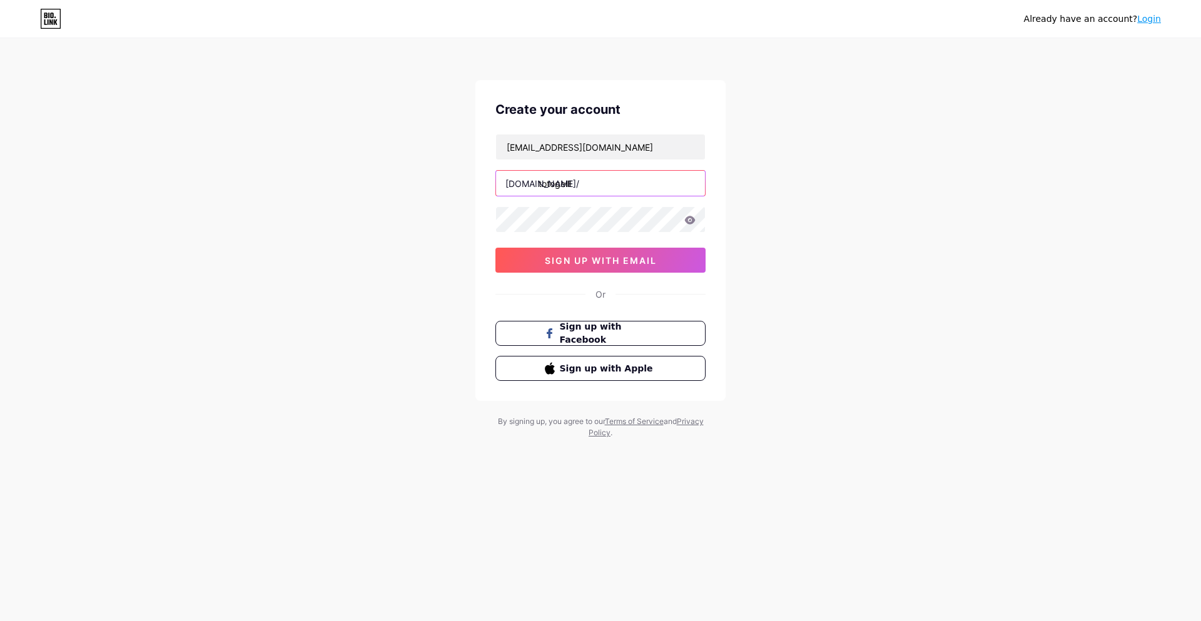
type input "totogelll"
click at [559, 240] on div "[EMAIL_ADDRESS][DOMAIN_NAME] [DOMAIN_NAME]/ totogelll 0cAFcWeA6LrsP8X2LRbUUbeCk…" at bounding box center [600, 203] width 210 height 139
click at [546, 266] on button "sign up with email" at bounding box center [600, 260] width 210 height 25
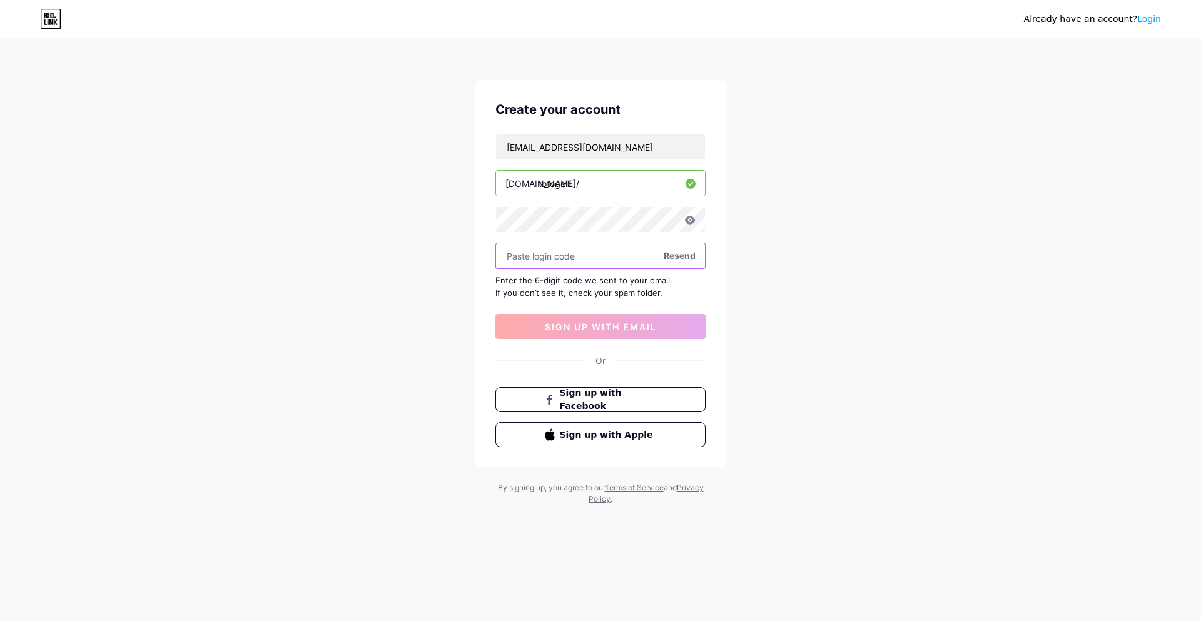
drag, startPoint x: 565, startPoint y: 257, endPoint x: 584, endPoint y: 266, distance: 21.0
click at [567, 255] on input "text" at bounding box center [600, 255] width 209 height 25
paste input "477727"
type input "477727"
click at [572, 328] on span "sign up with email" at bounding box center [601, 326] width 112 height 11
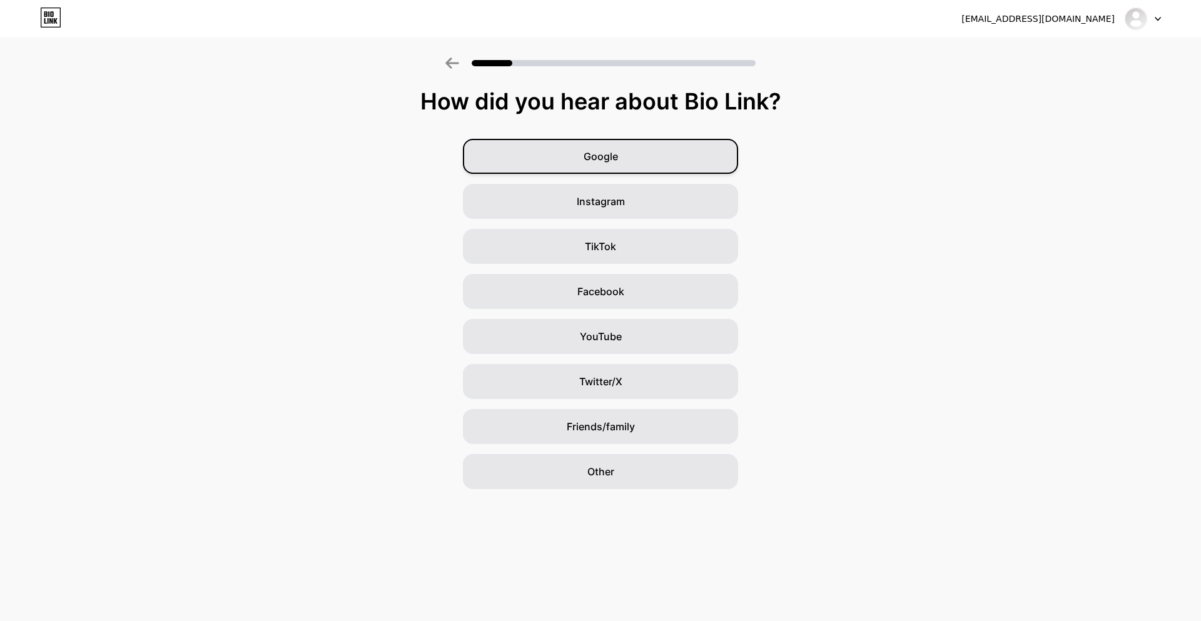
click at [592, 164] on div "Google" at bounding box center [600, 156] width 275 height 35
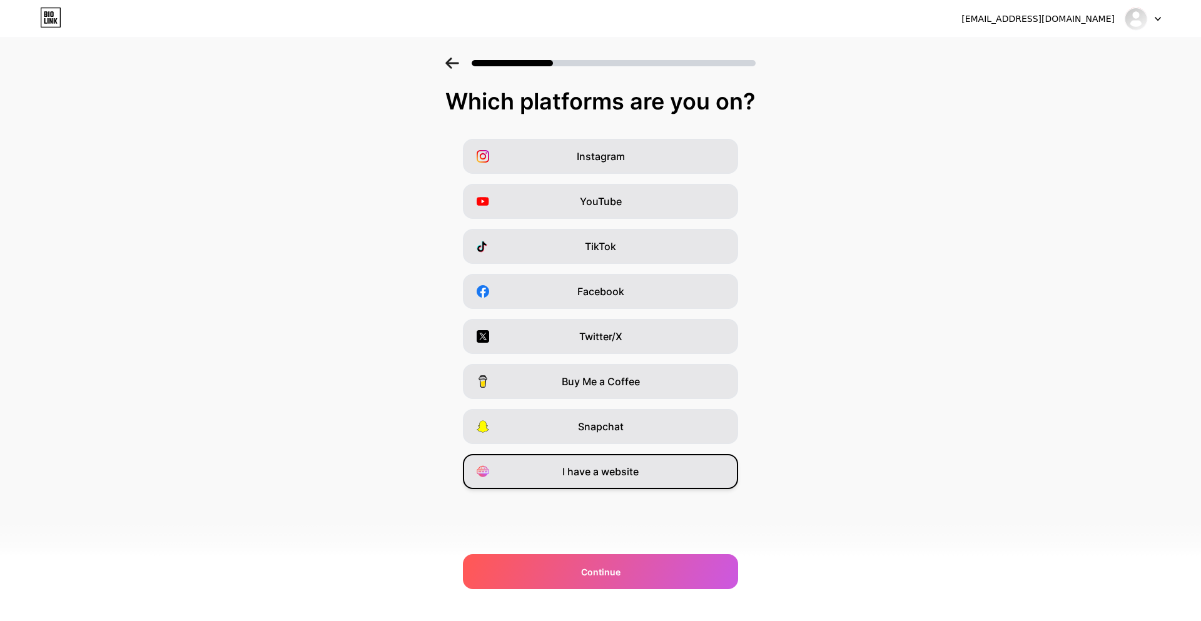
click at [587, 466] on span "I have a website" at bounding box center [600, 471] width 76 height 15
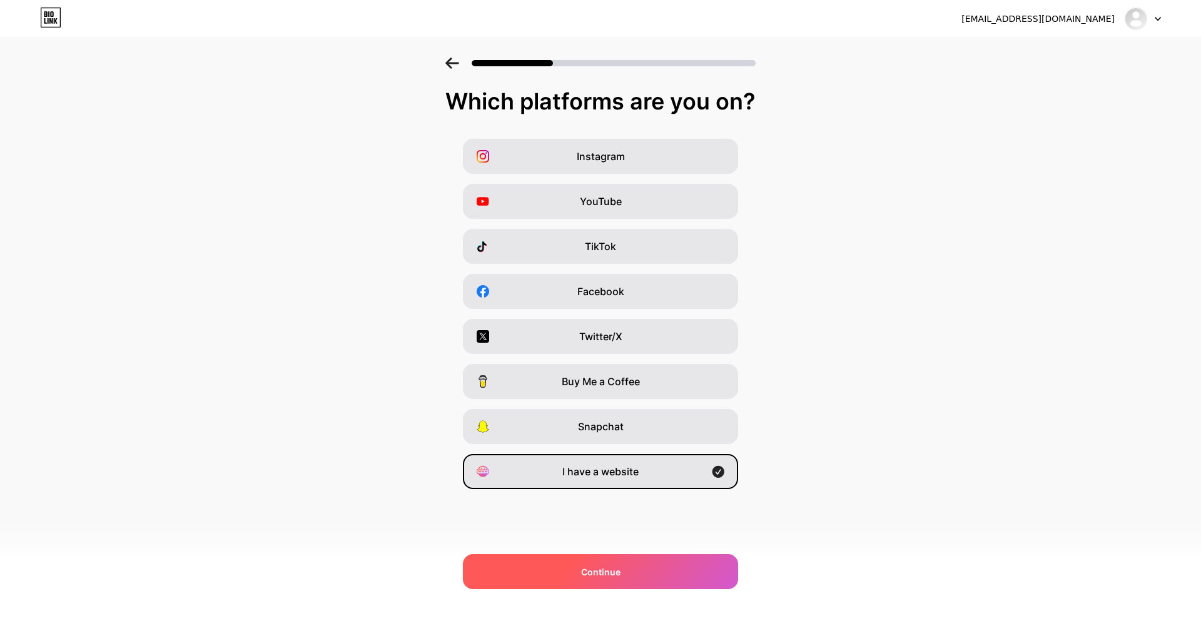
click at [584, 559] on div "Continue" at bounding box center [600, 571] width 275 height 35
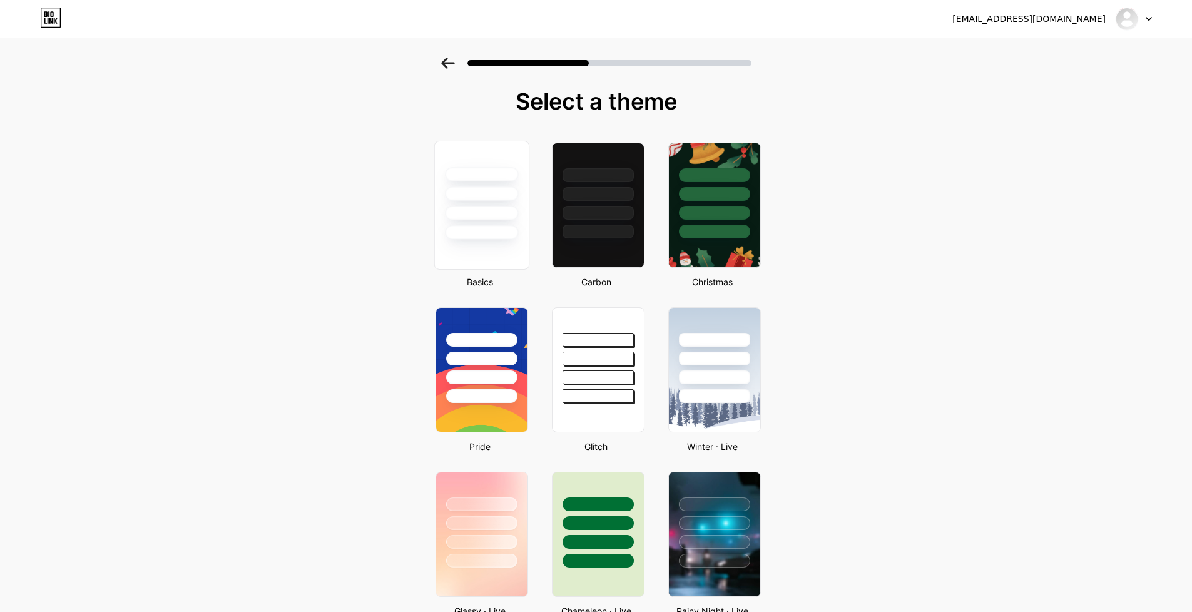
click at [517, 249] on div at bounding box center [480, 205] width 95 height 129
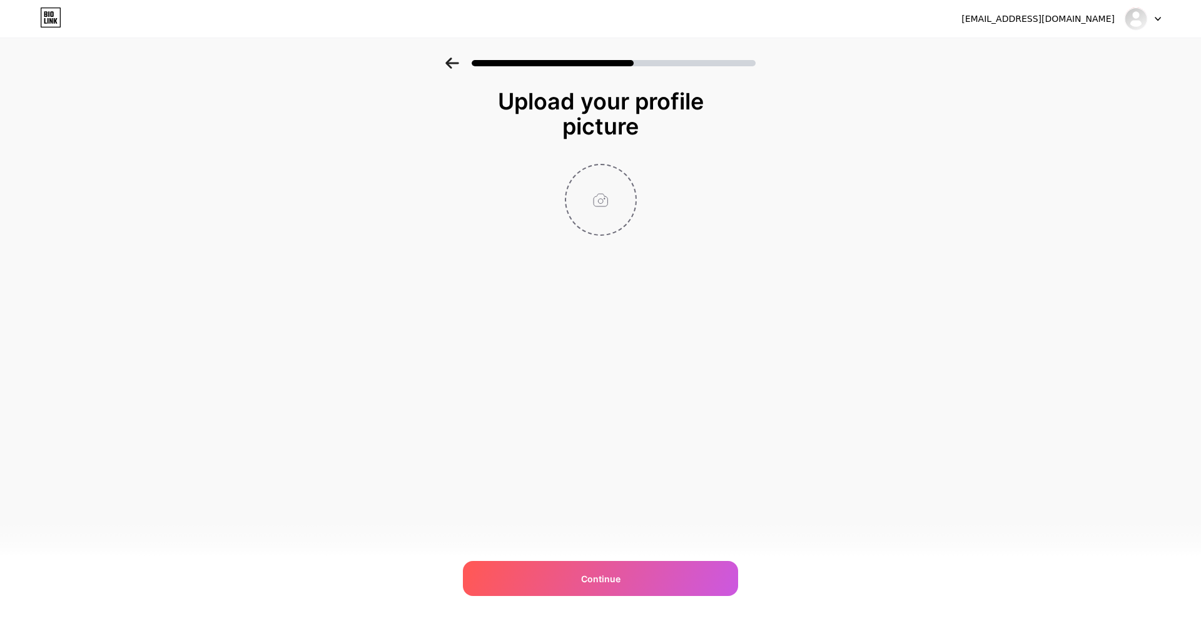
click at [578, 216] on input "file" at bounding box center [600, 199] width 69 height 69
type input "C:\fakepath\photo_2025-05-10_04-45-05.jpg"
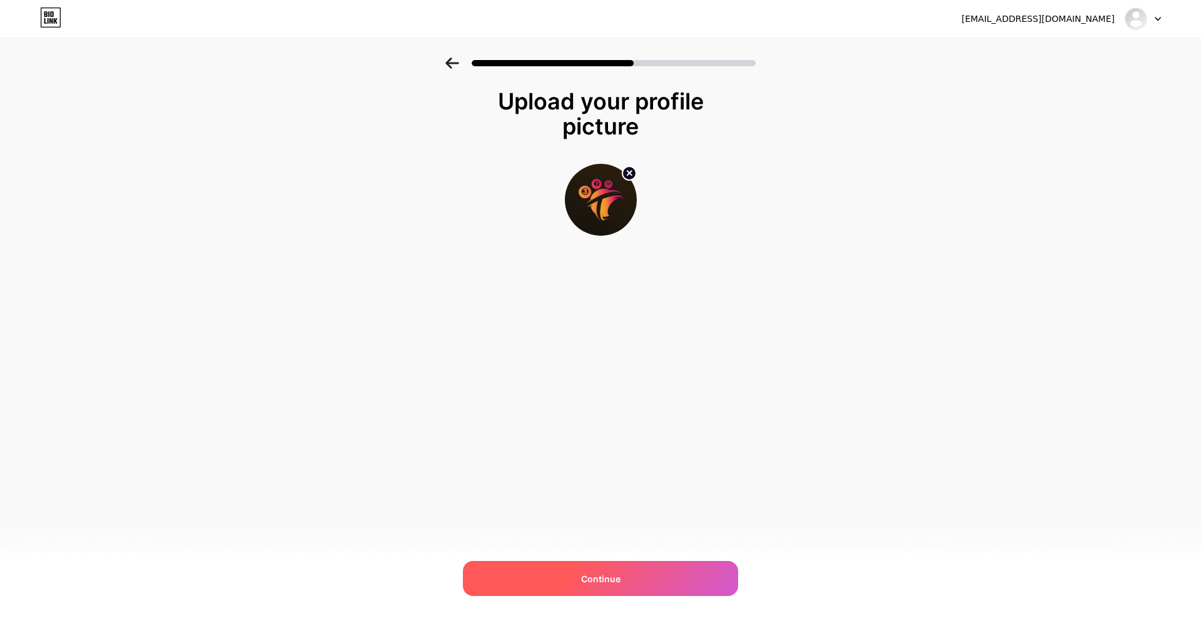
click at [567, 582] on div "Continue" at bounding box center [600, 578] width 275 height 35
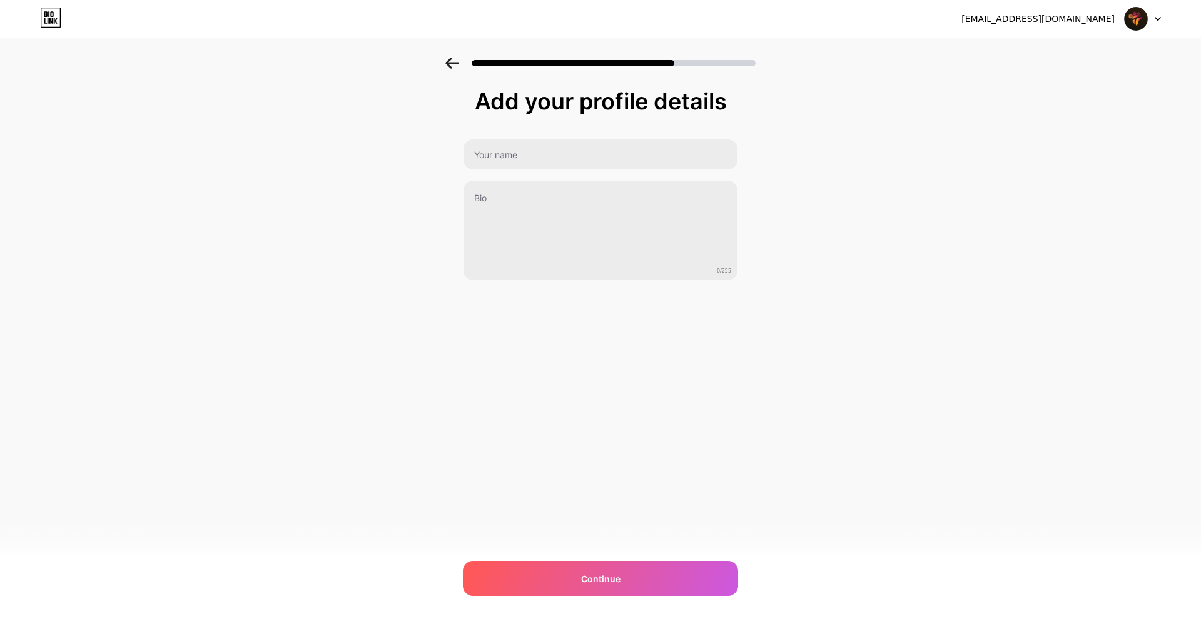
click at [502, 170] on div "0/255" at bounding box center [600, 210] width 275 height 142
click at [503, 157] on input "text" at bounding box center [600, 154] width 274 height 30
type input "TOTOGEL"
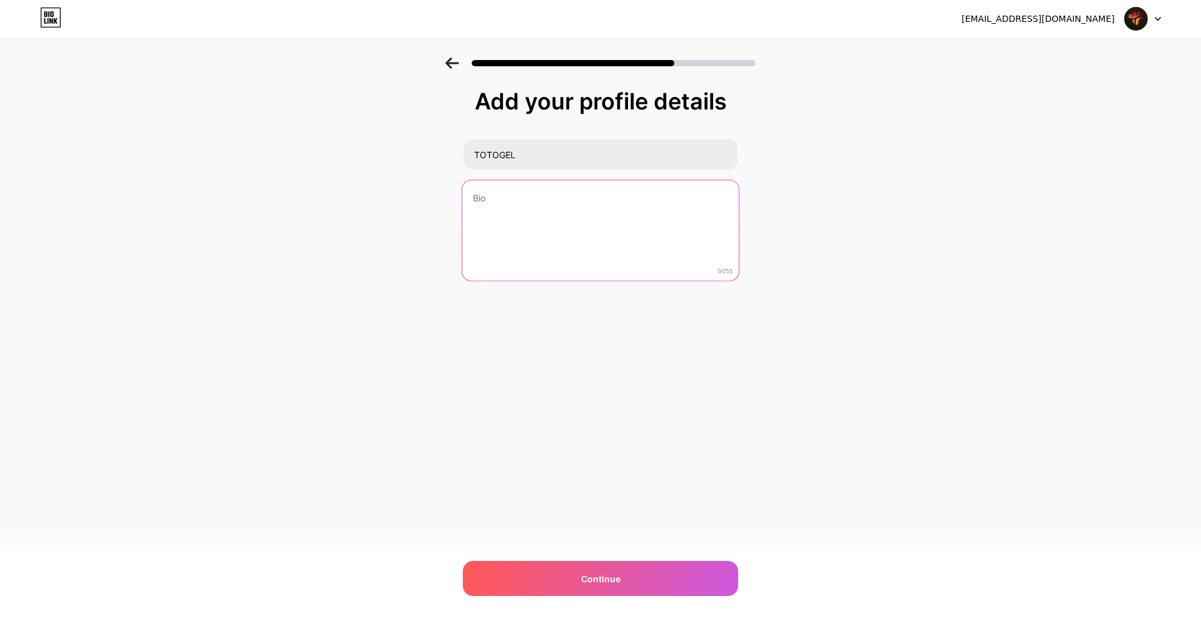
click at [525, 212] on textarea at bounding box center [600, 231] width 276 height 102
click at [534, 278] on textarea at bounding box center [600, 231] width 274 height 101
paste textarea "Situs Game Online Terbaik, Terpercaya [PERSON_NAME] Terlengkap Dengan Proses Te…"
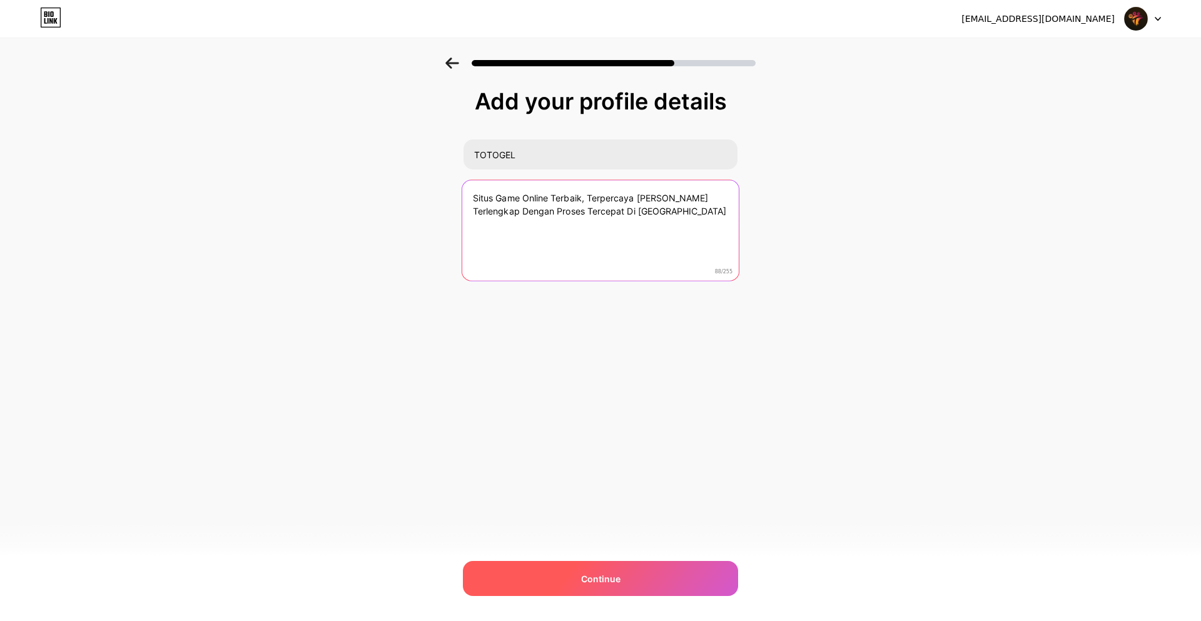
type textarea "Situs Game Online Terbaik, Terpercaya [PERSON_NAME] Terlengkap Dengan Proses Te…"
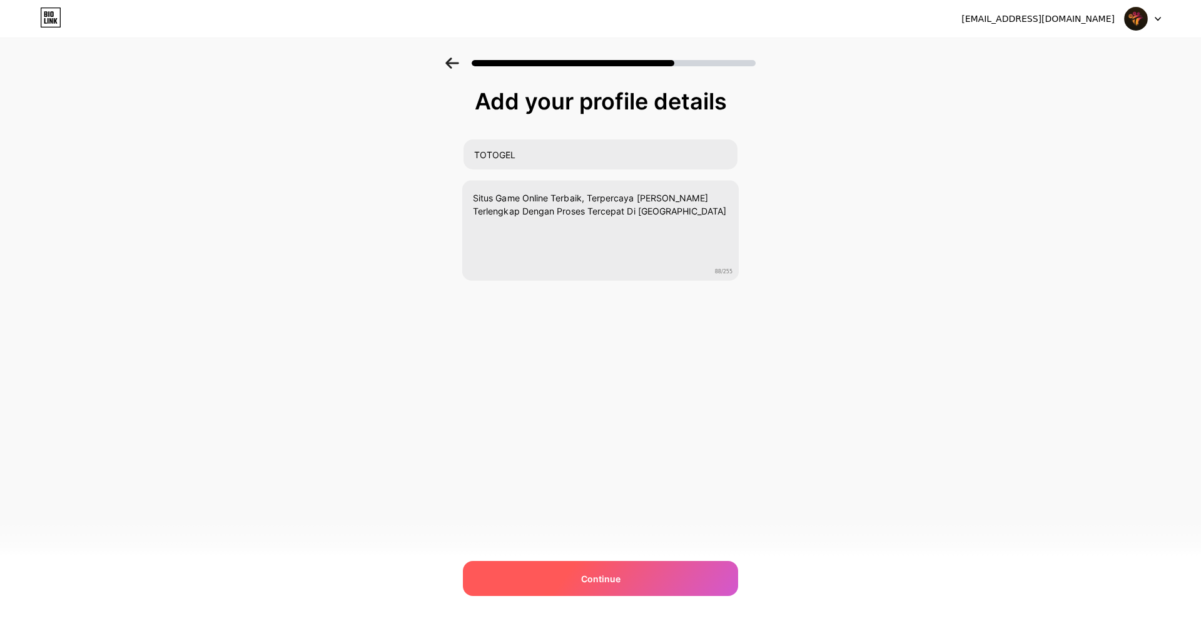
click at [580, 591] on div "Continue" at bounding box center [600, 578] width 275 height 35
click at [578, 585] on div at bounding box center [600, 578] width 275 height 35
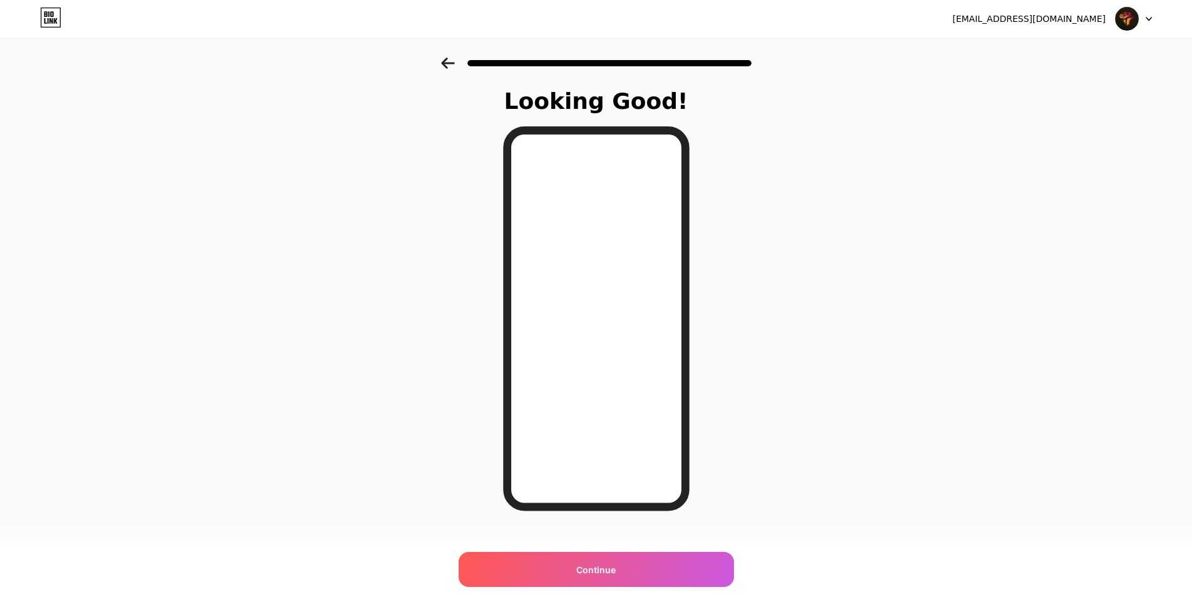
click at [451, 70] on div at bounding box center [596, 60] width 1192 height 44
click at [450, 69] on div at bounding box center [596, 60] width 1192 height 44
click at [452, 63] on icon at bounding box center [447, 63] width 13 height 11
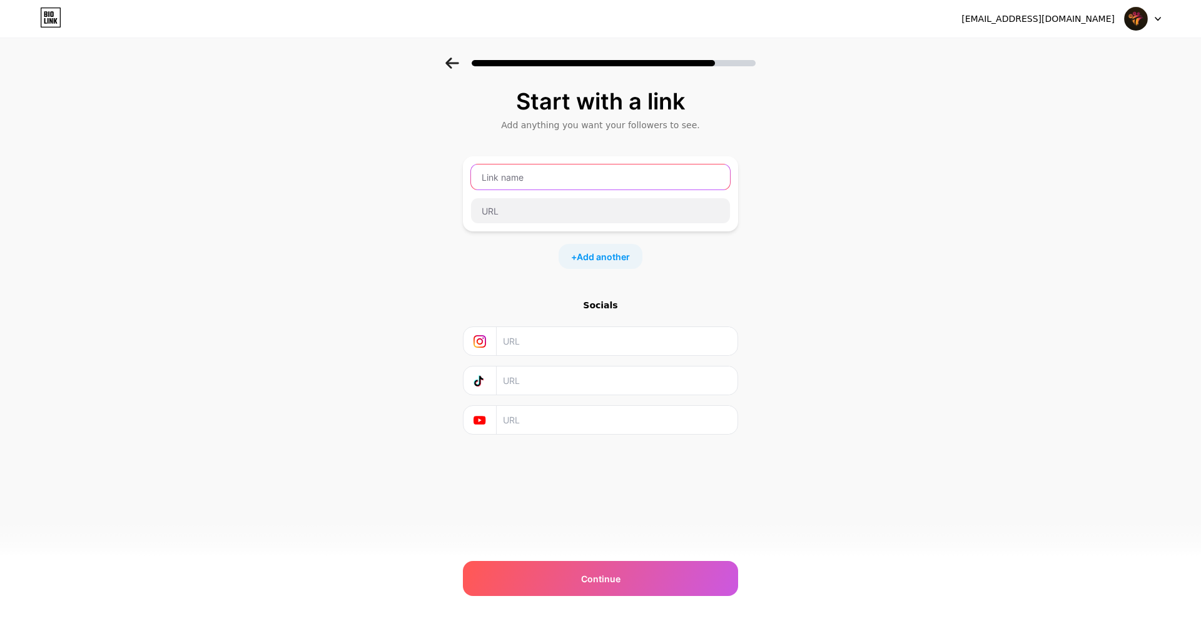
click at [518, 166] on input "text" at bounding box center [600, 176] width 259 height 25
drag, startPoint x: 544, startPoint y: 167, endPoint x: 549, endPoint y: 179, distance: 12.9
click at [548, 170] on input "text" at bounding box center [600, 176] width 259 height 25
click at [549, 179] on input "text" at bounding box center [600, 176] width 259 height 25
type input "LINK LOGIN [PERSON_NAME]"
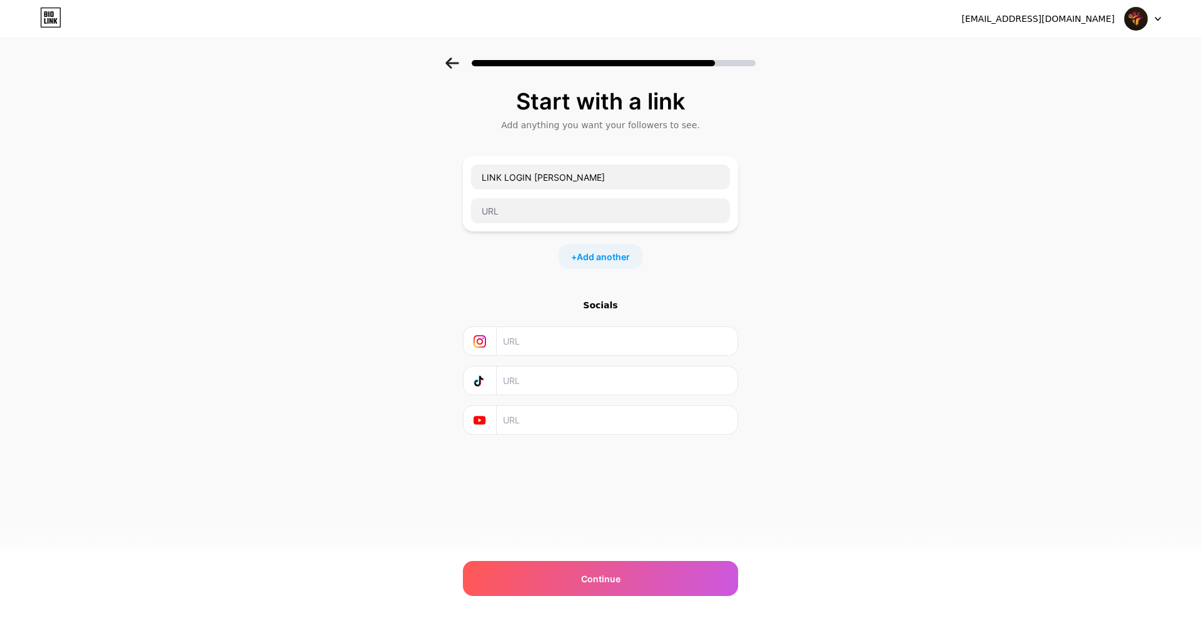
click at [783, 136] on div "Start with a link Add anything you want your followers to see. LINK LOGIN TOTOG…" at bounding box center [600, 278] width 1201 height 440
paste input "[URL][PERSON_NAME][DOMAIN_NAME]"
click at [525, 210] on input "text" at bounding box center [600, 210] width 259 height 25
type input "[URL][PERSON_NAME][DOMAIN_NAME]"
click at [588, 253] on span "Add another" at bounding box center [603, 256] width 53 height 13
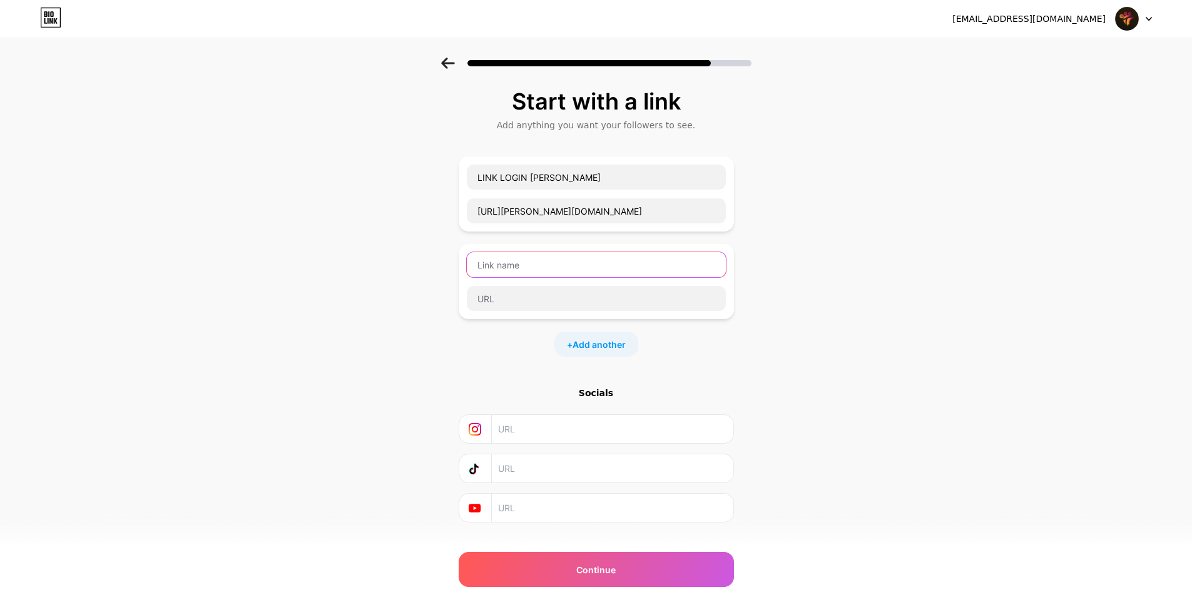
click at [559, 273] on input "text" at bounding box center [596, 264] width 259 height 25
paste input "LINK DAFTAR"
type input "LINK DAFTAR TOTOGEL"
click at [603, 335] on div "+ Add another" at bounding box center [596, 343] width 84 height 25
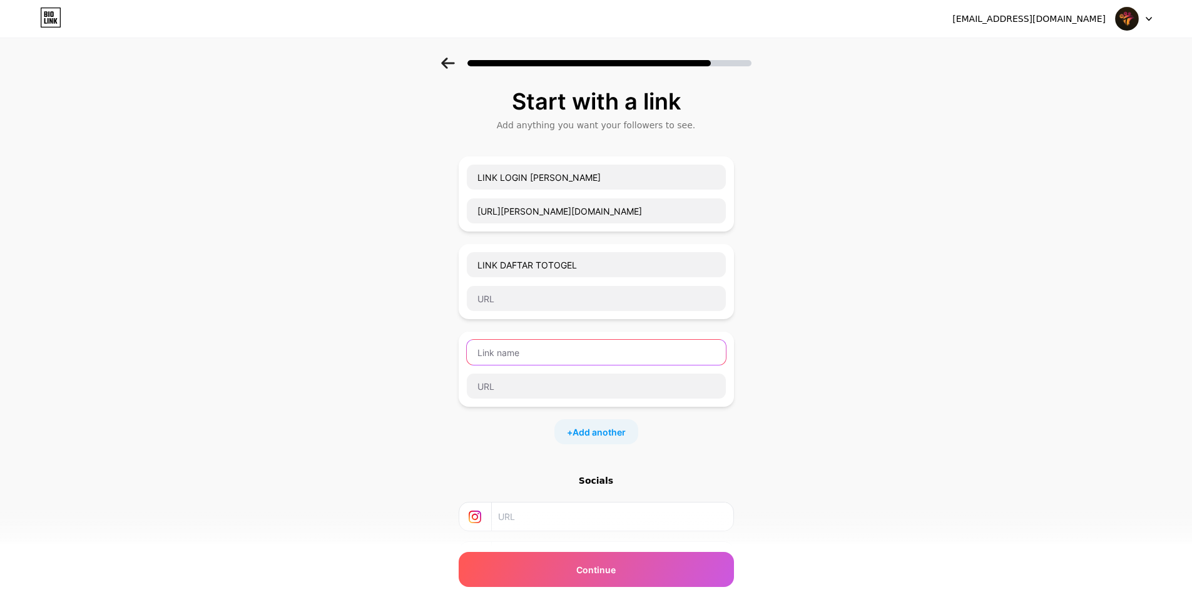
click at [519, 355] on input "text" at bounding box center [596, 352] width 259 height 25
paste input "LIVE CHAT"
type input "LIVE CHAT [PERSON_NAME]"
click at [580, 429] on span "Add another" at bounding box center [598, 431] width 53 height 13
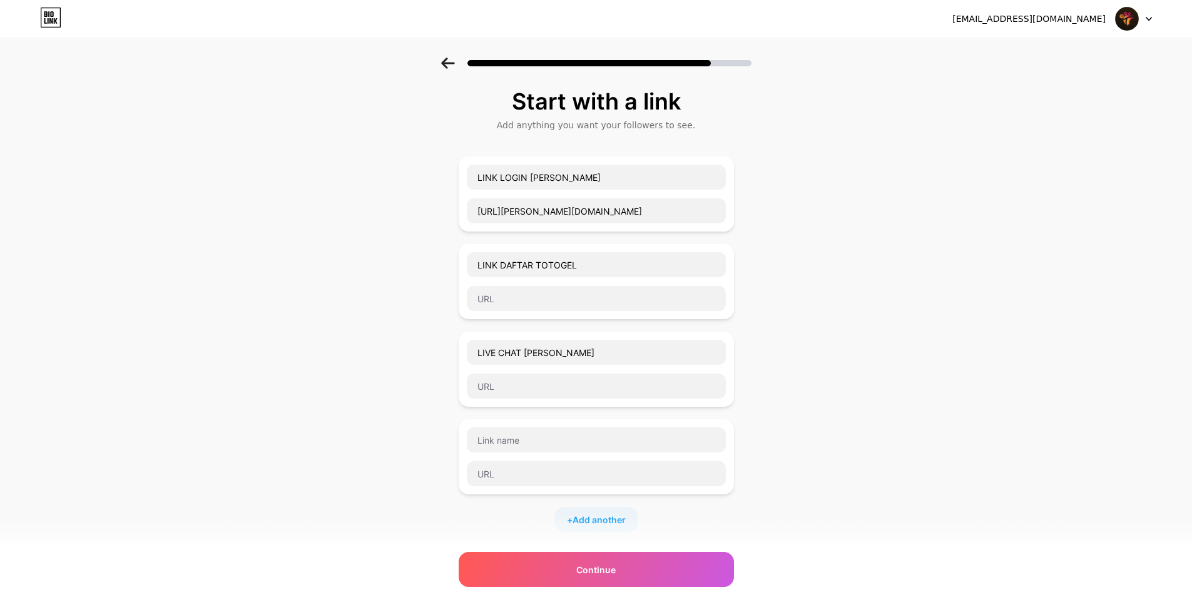
click at [517, 423] on div at bounding box center [595, 456] width 275 height 75
click at [522, 442] on input "text" at bounding box center [596, 439] width 259 height 25
paste input "LINK ALTERNATIF"
type input "LINK ALTERNATIF TOTOGEL"
click at [547, 468] on input "text" at bounding box center [596, 473] width 259 height 25
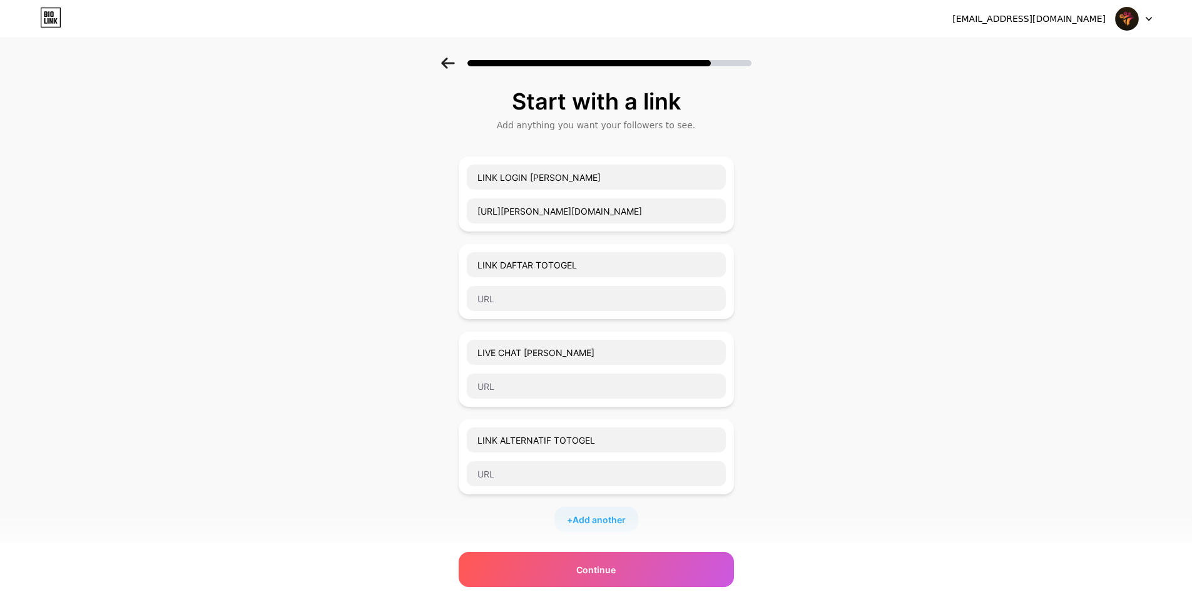
click at [588, 512] on div "+ Add another" at bounding box center [596, 519] width 84 height 25
click at [537, 517] on input "text" at bounding box center [596, 527] width 259 height 25
paste input "RTP HARI INI TERUPDATE"
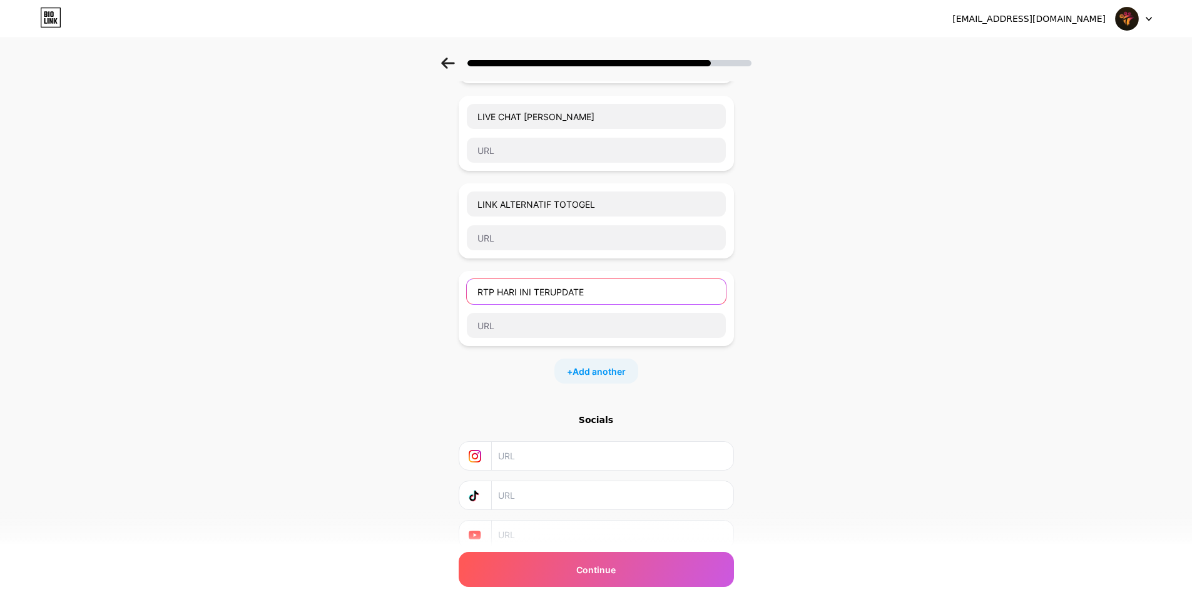
scroll to position [286, 0]
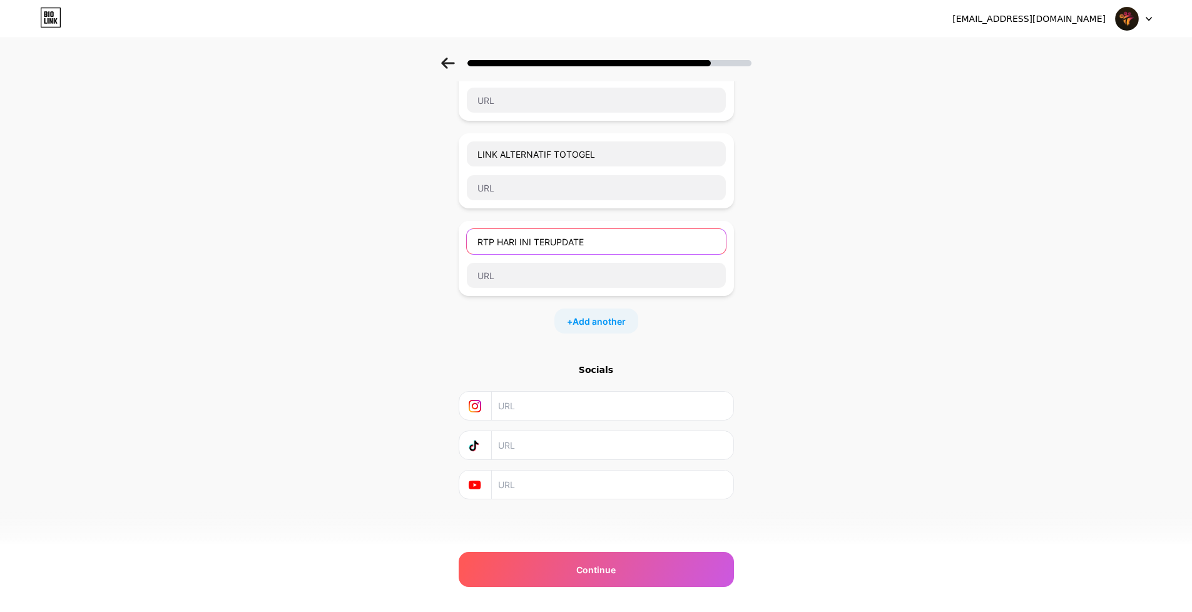
type input "RTP HARI INI TERUPDATE"
click at [595, 376] on div "Socials" at bounding box center [595, 431] width 275 height 136
click at [595, 370] on div "Socials" at bounding box center [595, 369] width 275 height 13
click at [529, 483] on input "text" at bounding box center [611, 484] width 227 height 28
click at [512, 424] on div "Socials" at bounding box center [595, 431] width 275 height 136
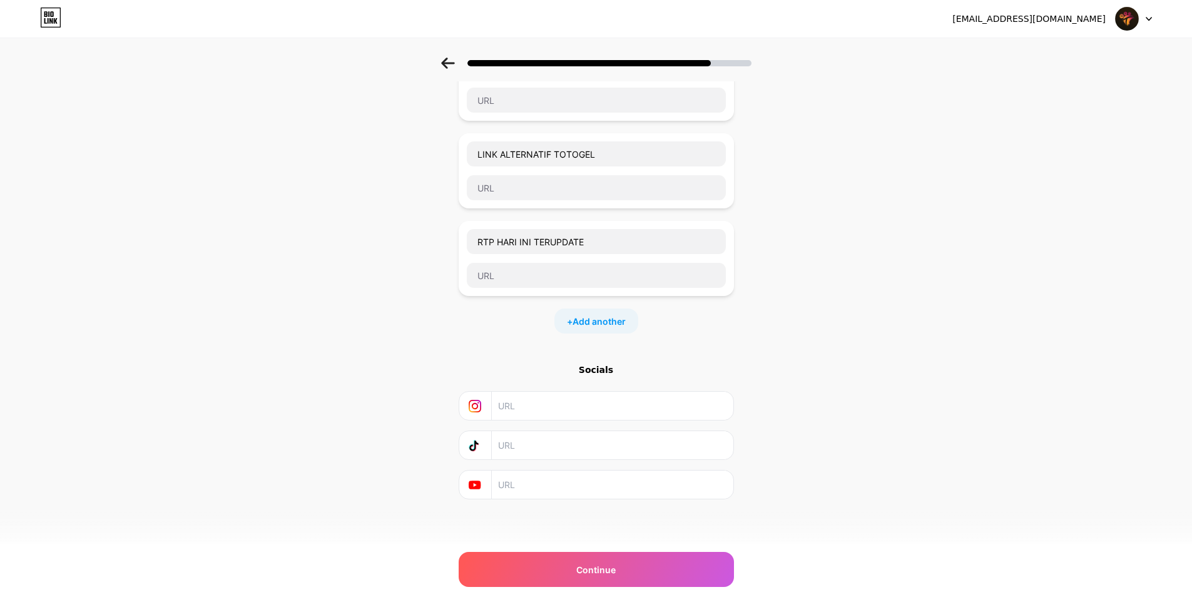
click at [513, 411] on input "text" at bounding box center [611, 406] width 227 height 28
click at [481, 410] on icon at bounding box center [474, 406] width 13 height 13
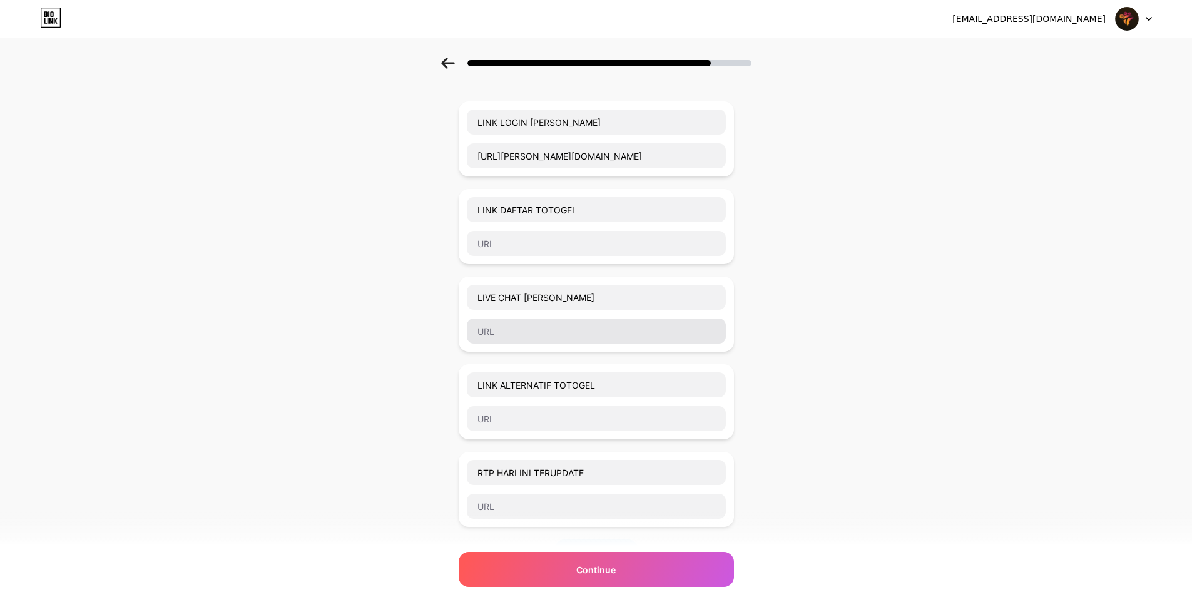
scroll to position [125, 0]
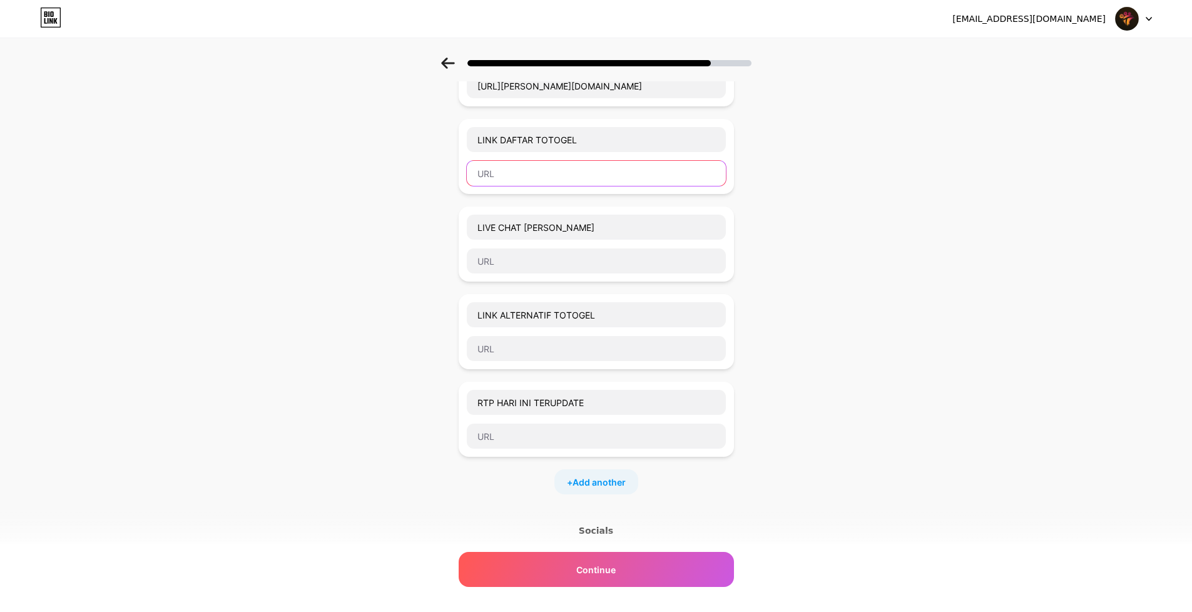
click at [510, 180] on input "text" at bounding box center [596, 173] width 259 height 25
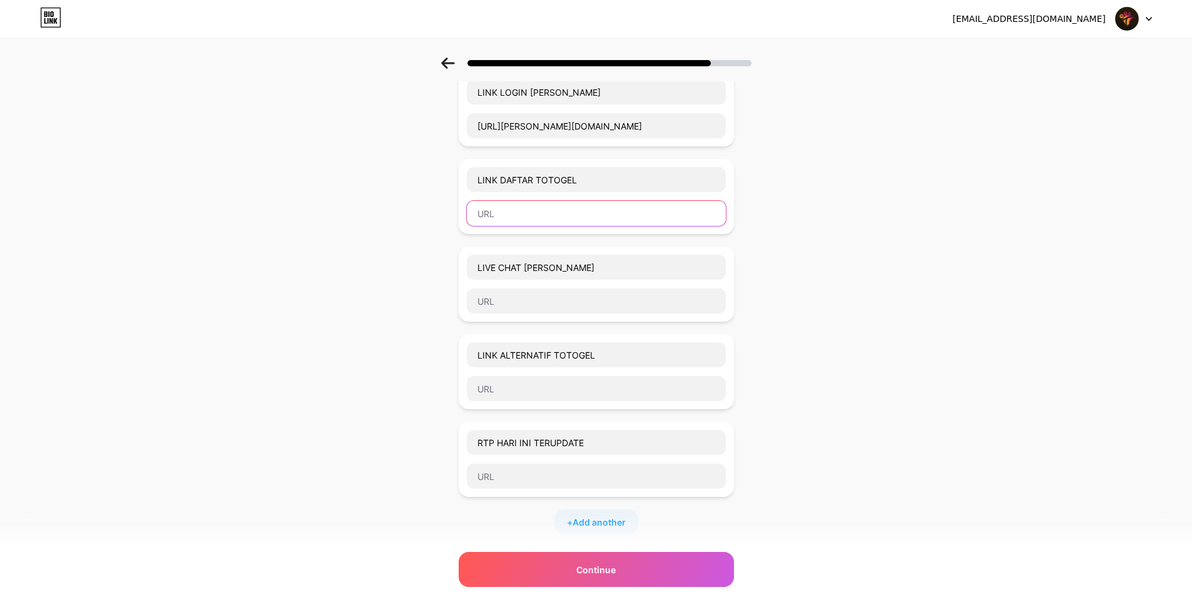
scroll to position [63, 0]
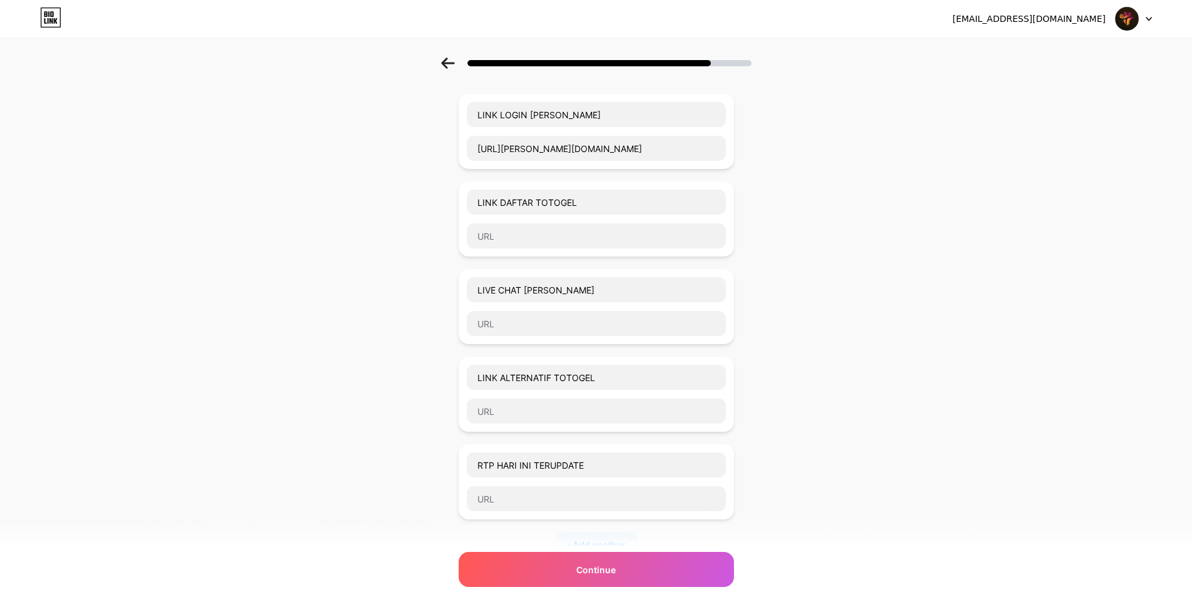
click at [554, 164] on div "LINK LOGIN TOTOGEL [URL][PERSON_NAME][DOMAIN_NAME]" at bounding box center [595, 131] width 275 height 75
click at [554, 159] on input "[URL][PERSON_NAME][DOMAIN_NAME]" at bounding box center [596, 148] width 259 height 25
click at [553, 231] on input "text" at bounding box center [596, 235] width 259 height 25
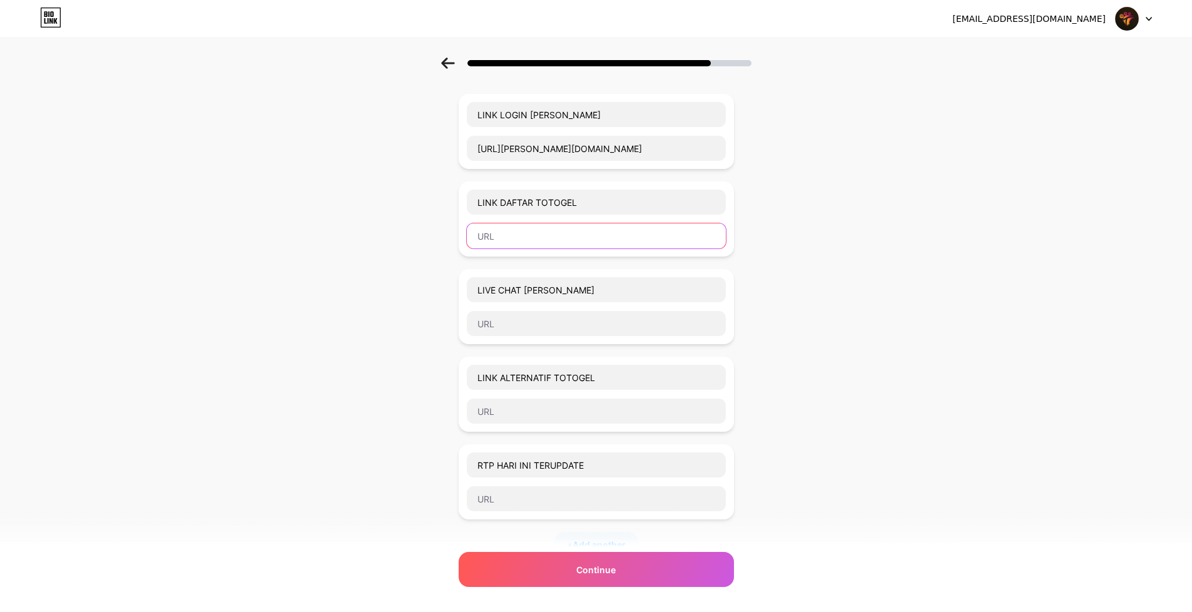
paste input "[URL][PERSON_NAME][DOMAIN_NAME]"
type input "[URL][PERSON_NAME][DOMAIN_NAME]"
click at [529, 338] on div "LIVE CHAT [PERSON_NAME]" at bounding box center [595, 306] width 275 height 75
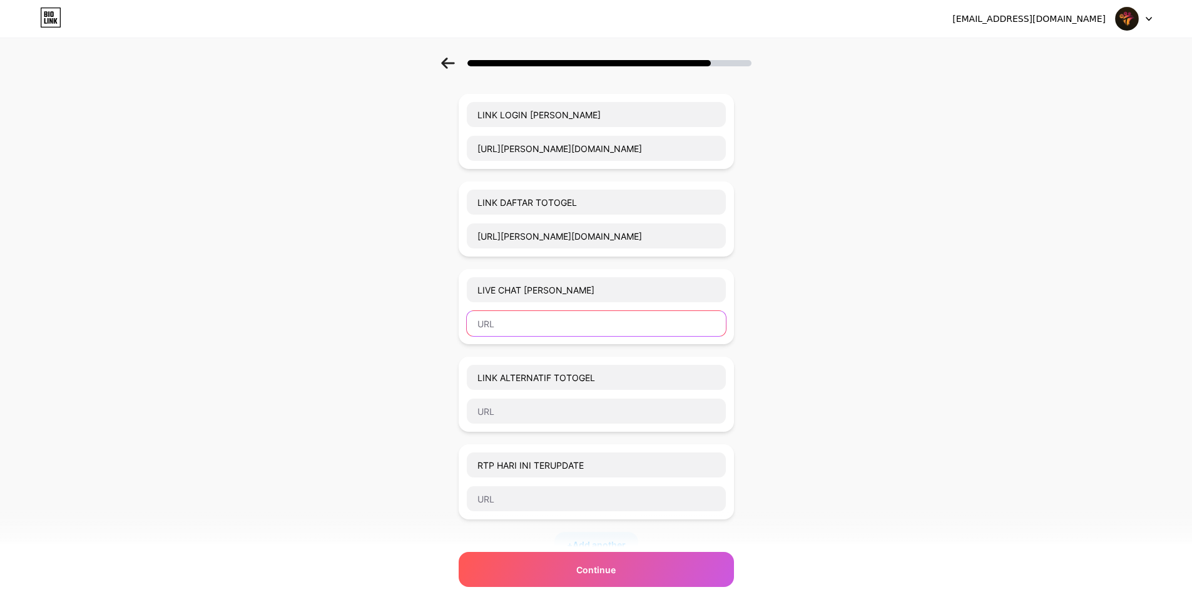
click at [529, 328] on input "text" at bounding box center [596, 323] width 259 height 25
paste input "[URL][PERSON_NAME][DOMAIN_NAME]"
type input "[URL][PERSON_NAME][DOMAIN_NAME]"
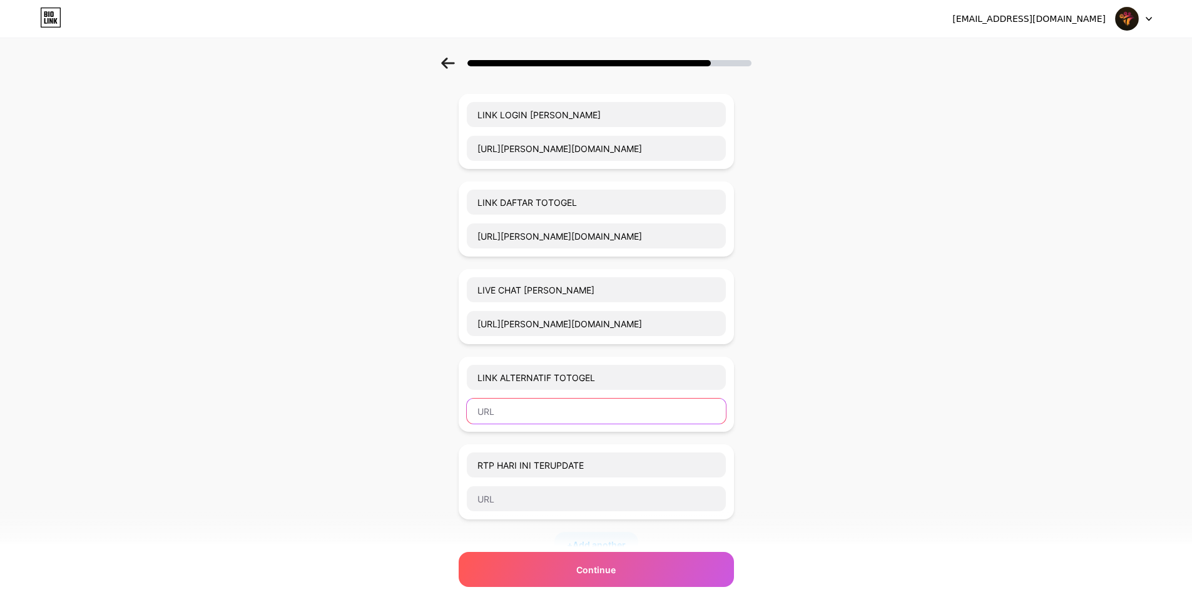
click at [518, 411] on input "text" at bounding box center [596, 410] width 259 height 25
paste input "[URL][PERSON_NAME][DOMAIN_NAME]"
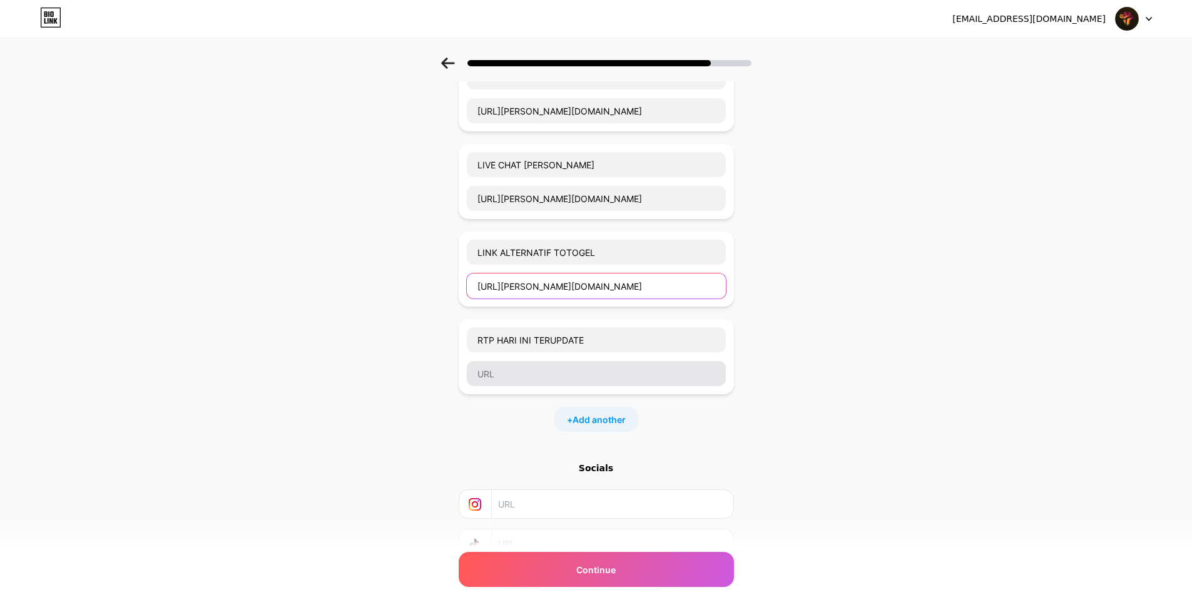
type input "[URL][PERSON_NAME][DOMAIN_NAME]"
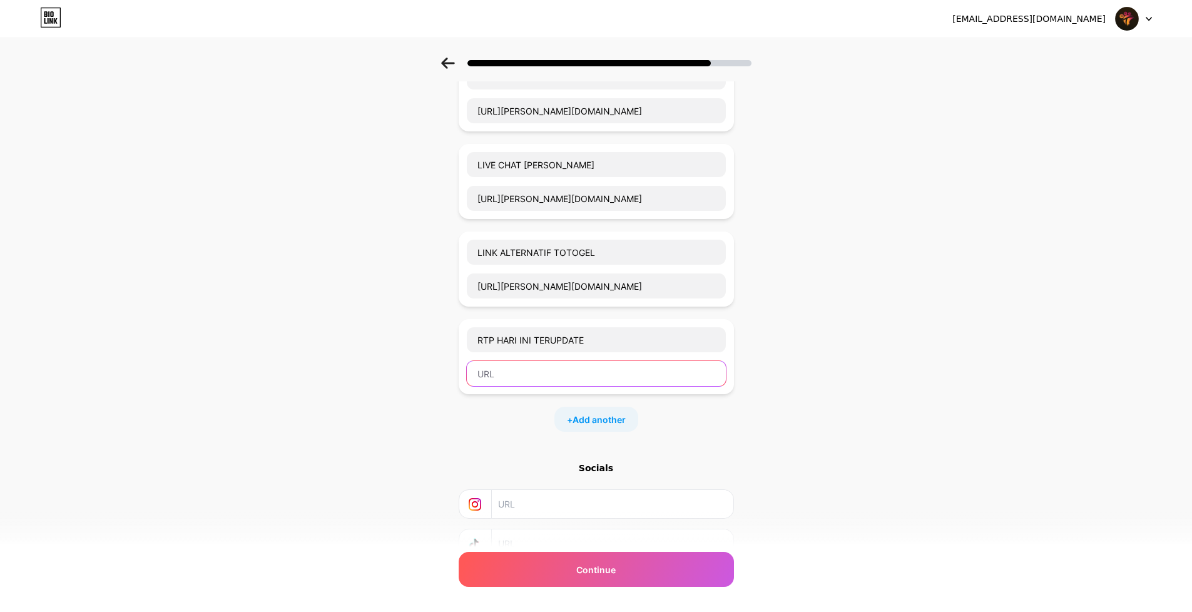
click at [520, 378] on input "text" at bounding box center [596, 373] width 259 height 25
paste input "[URL][PERSON_NAME][DOMAIN_NAME]"
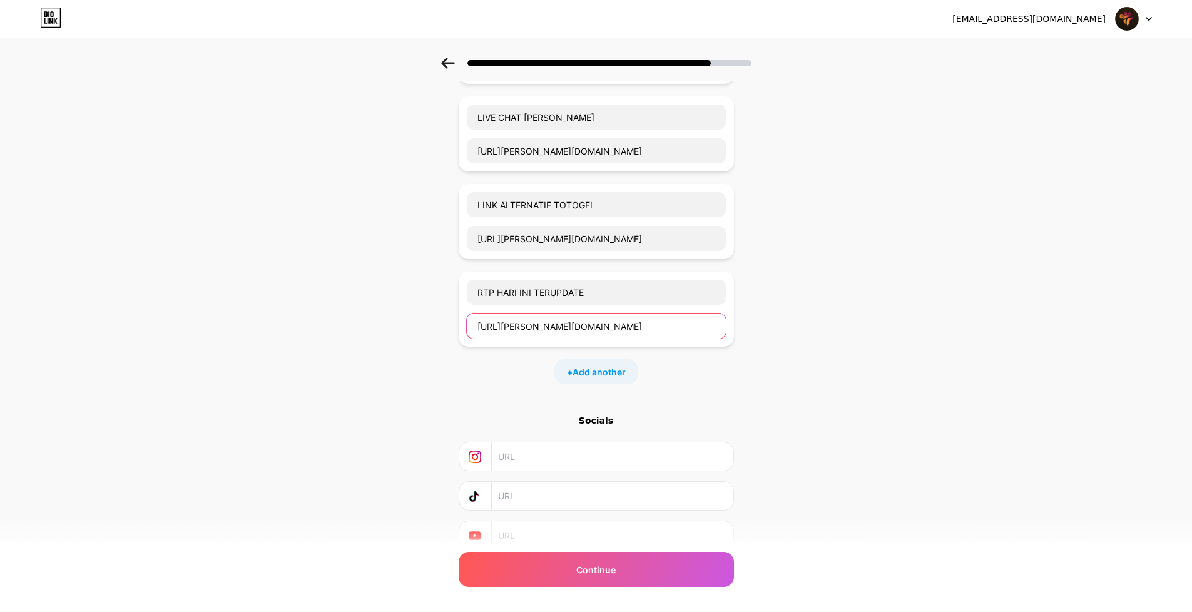
scroll to position [286, 0]
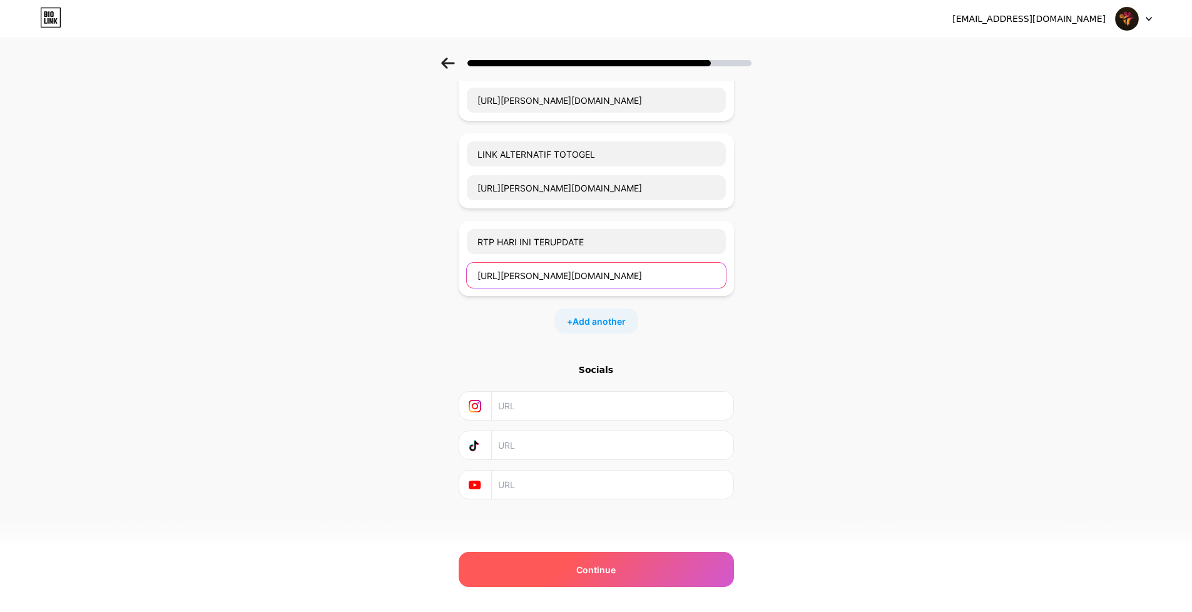
type input "[URL][PERSON_NAME][DOMAIN_NAME]"
click at [534, 560] on div "Continue" at bounding box center [595, 569] width 275 height 35
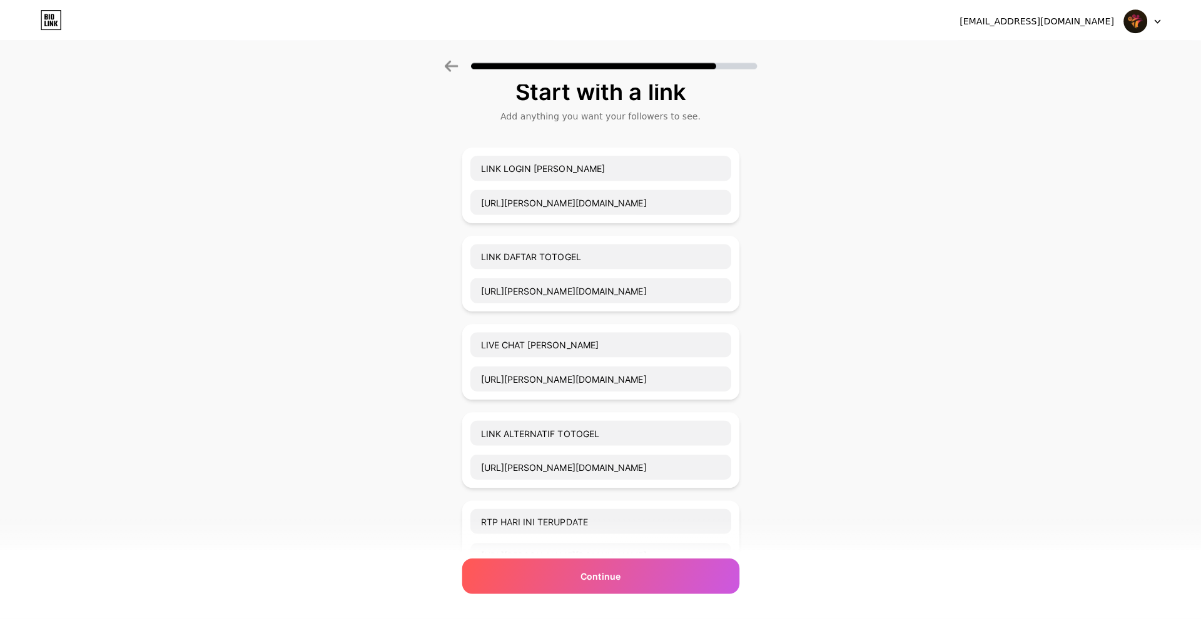
scroll to position [0, 0]
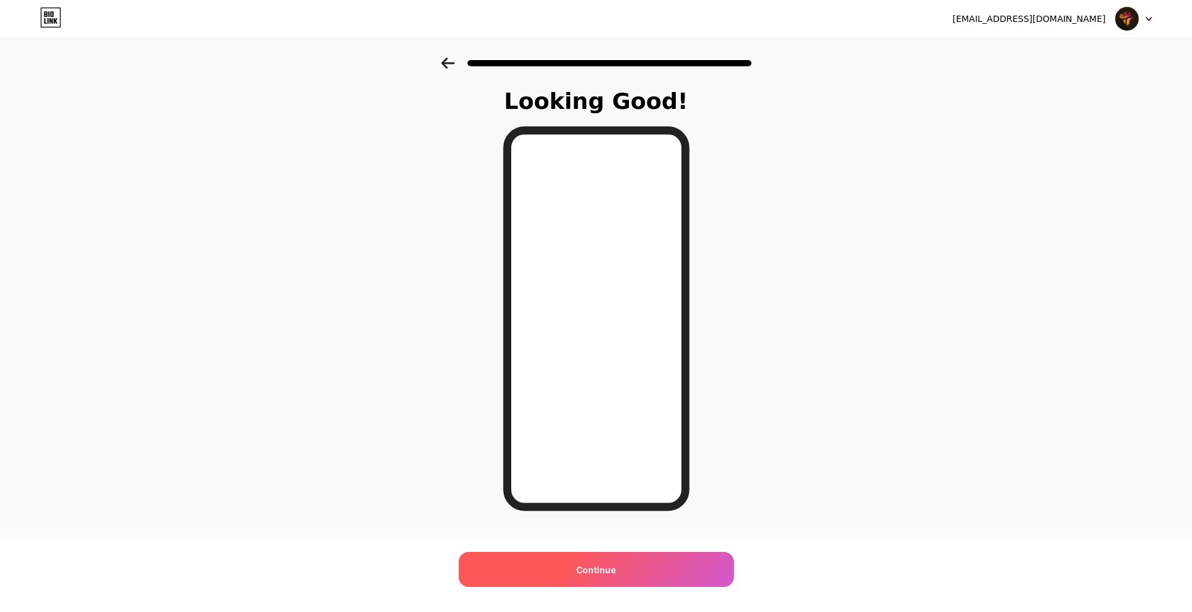
click at [589, 560] on div "Continue" at bounding box center [595, 569] width 275 height 35
